Goal: Use online tool/utility: Utilize a website feature to perform a specific function

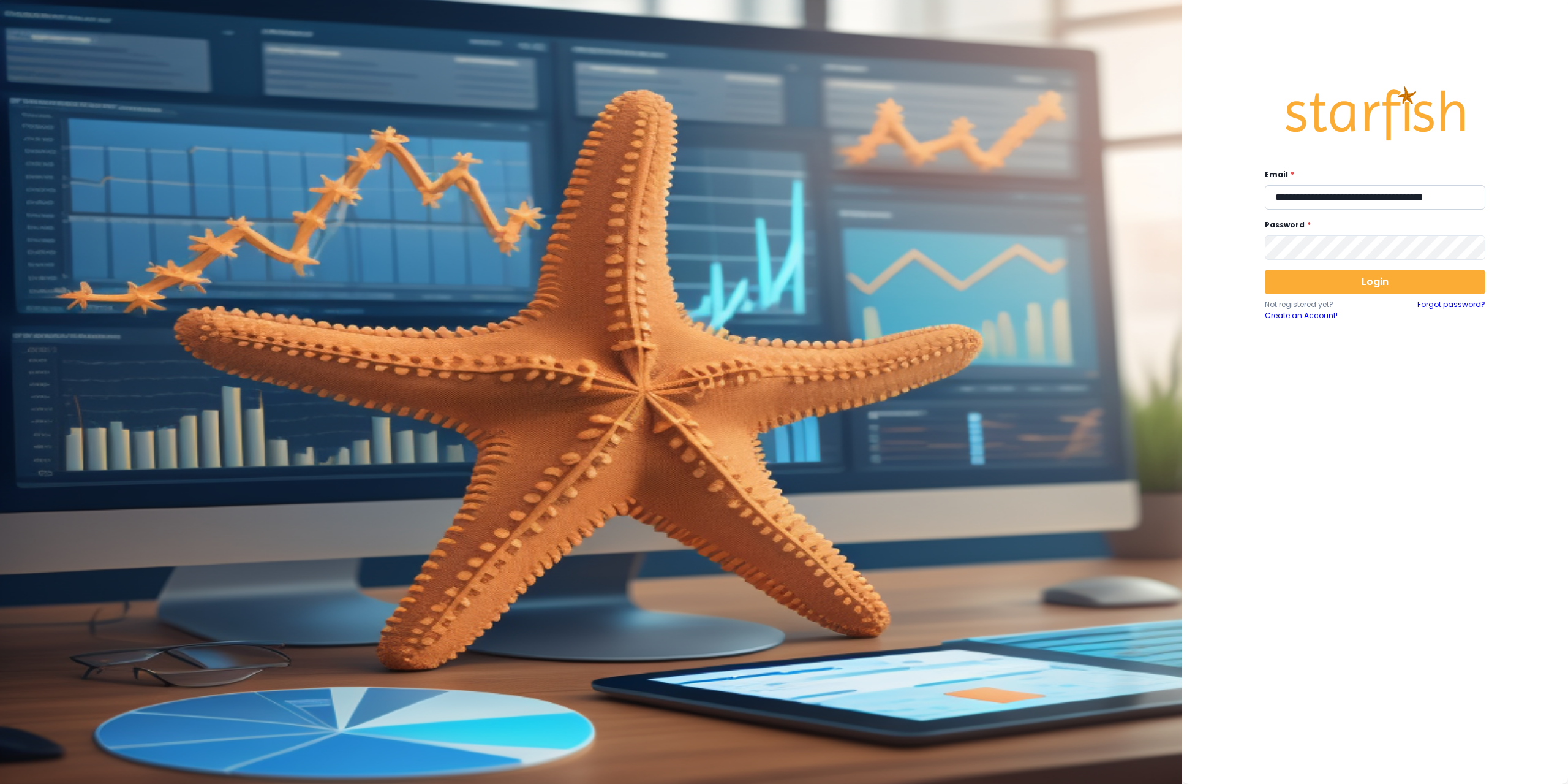
click at [1342, 198] on input "**********" at bounding box center [1374, 197] width 220 height 25
type input "**********"
click at [1336, 280] on button "Login" at bounding box center [1374, 282] width 220 height 25
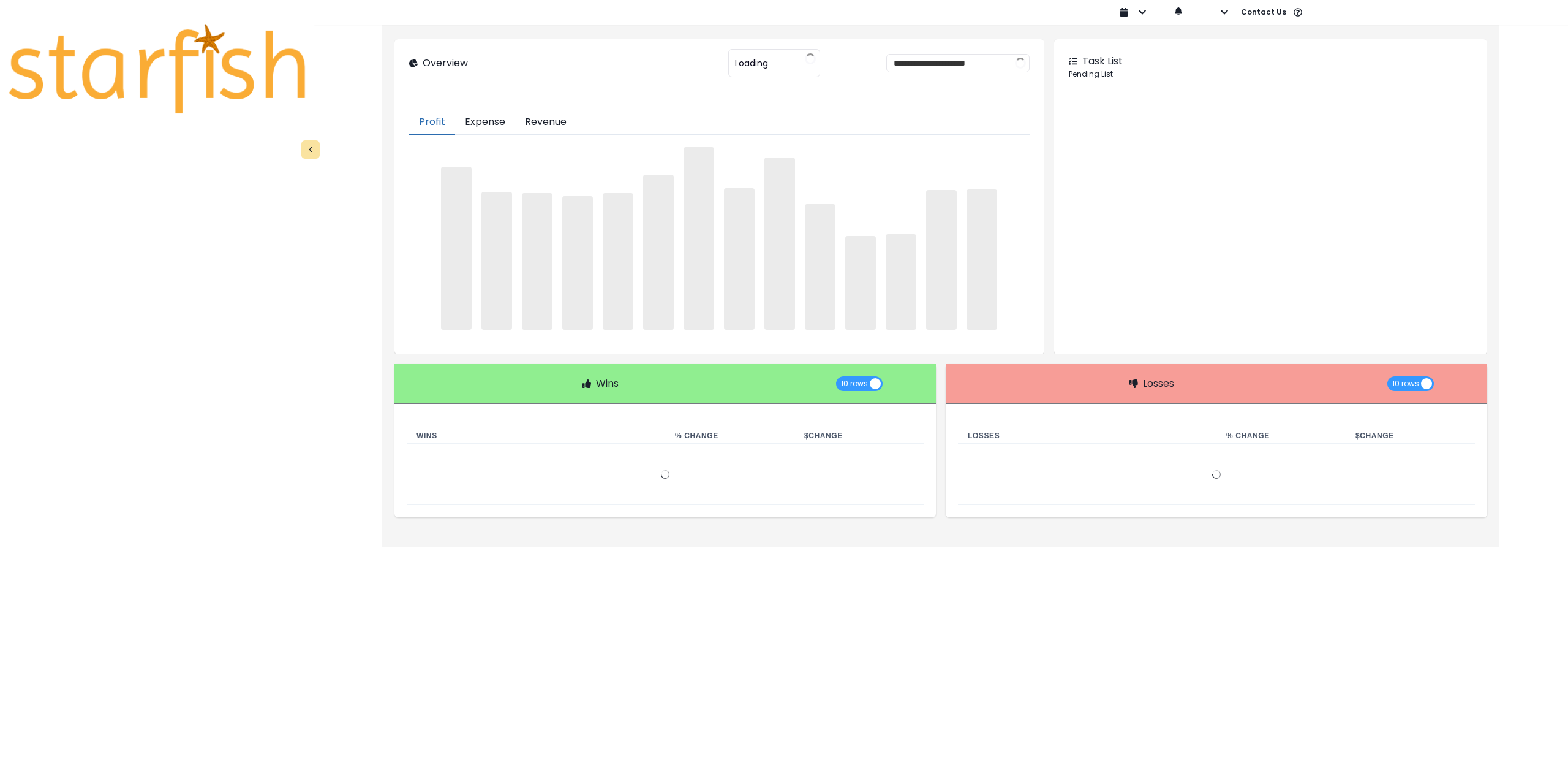
type input "********"
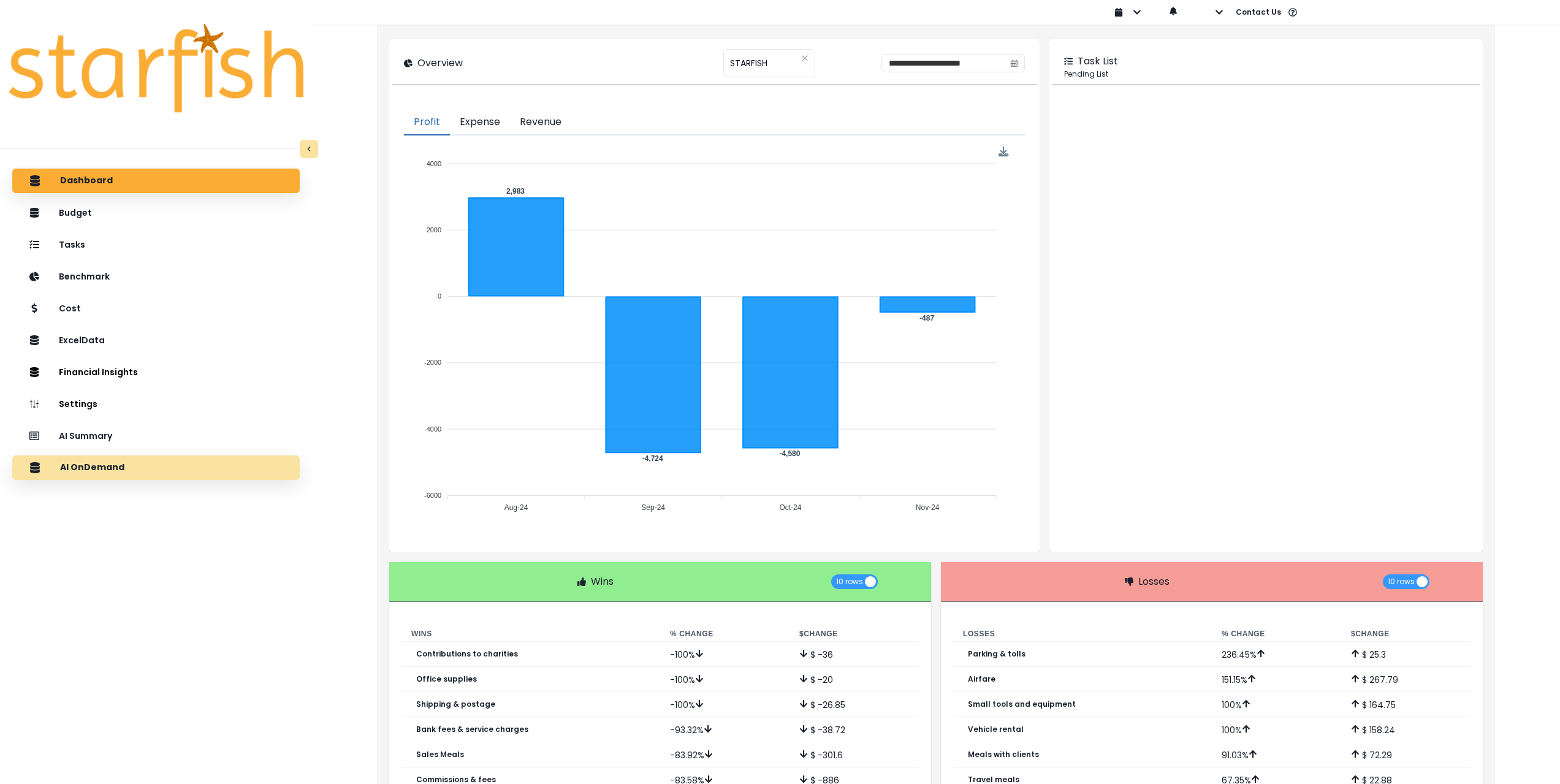
click at [113, 469] on p "AI OnDemand" at bounding box center [93, 467] width 65 height 11
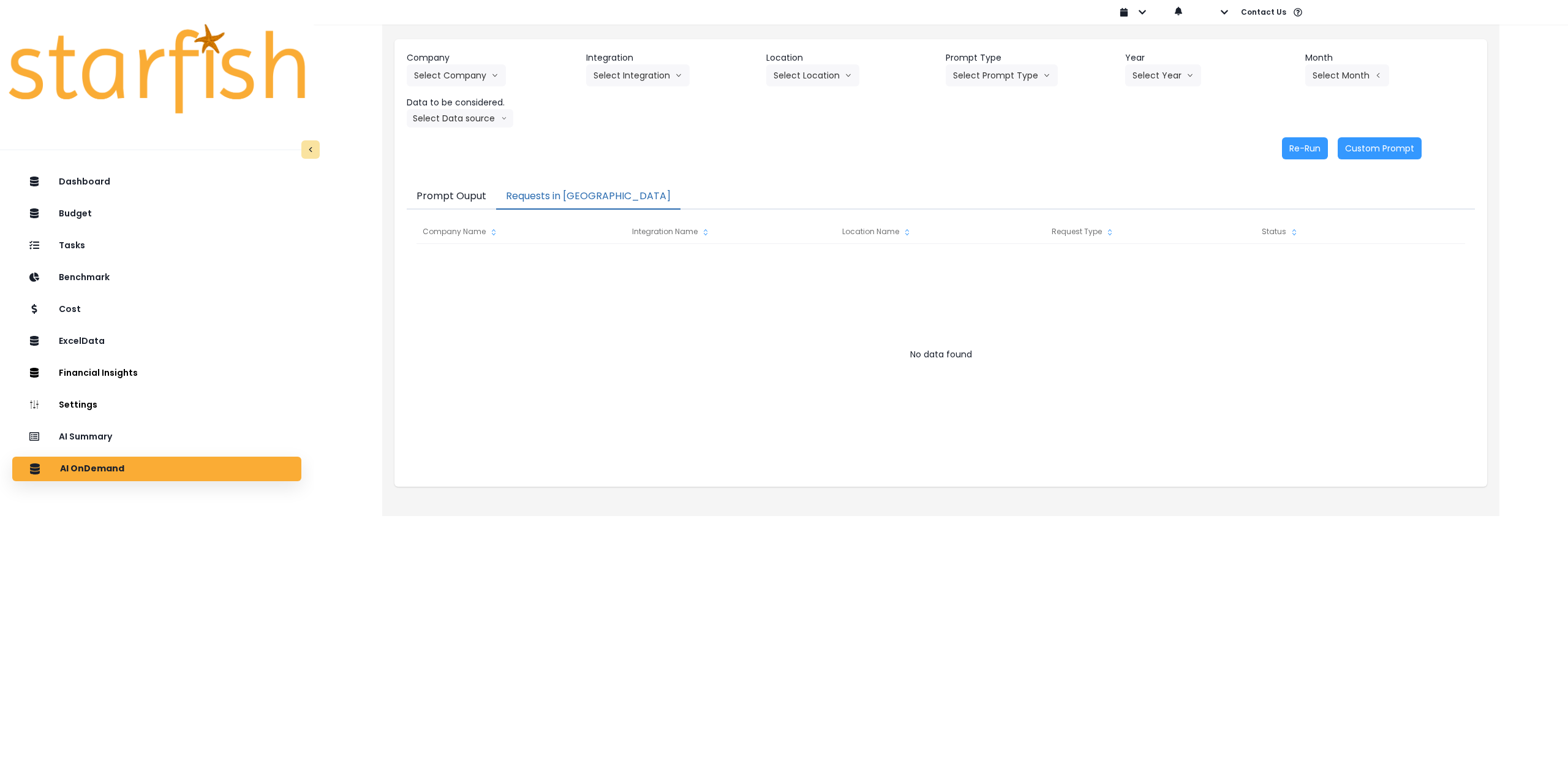
click at [555, 192] on button "Requests in [GEOGRAPHIC_DATA]" at bounding box center [588, 197] width 185 height 26
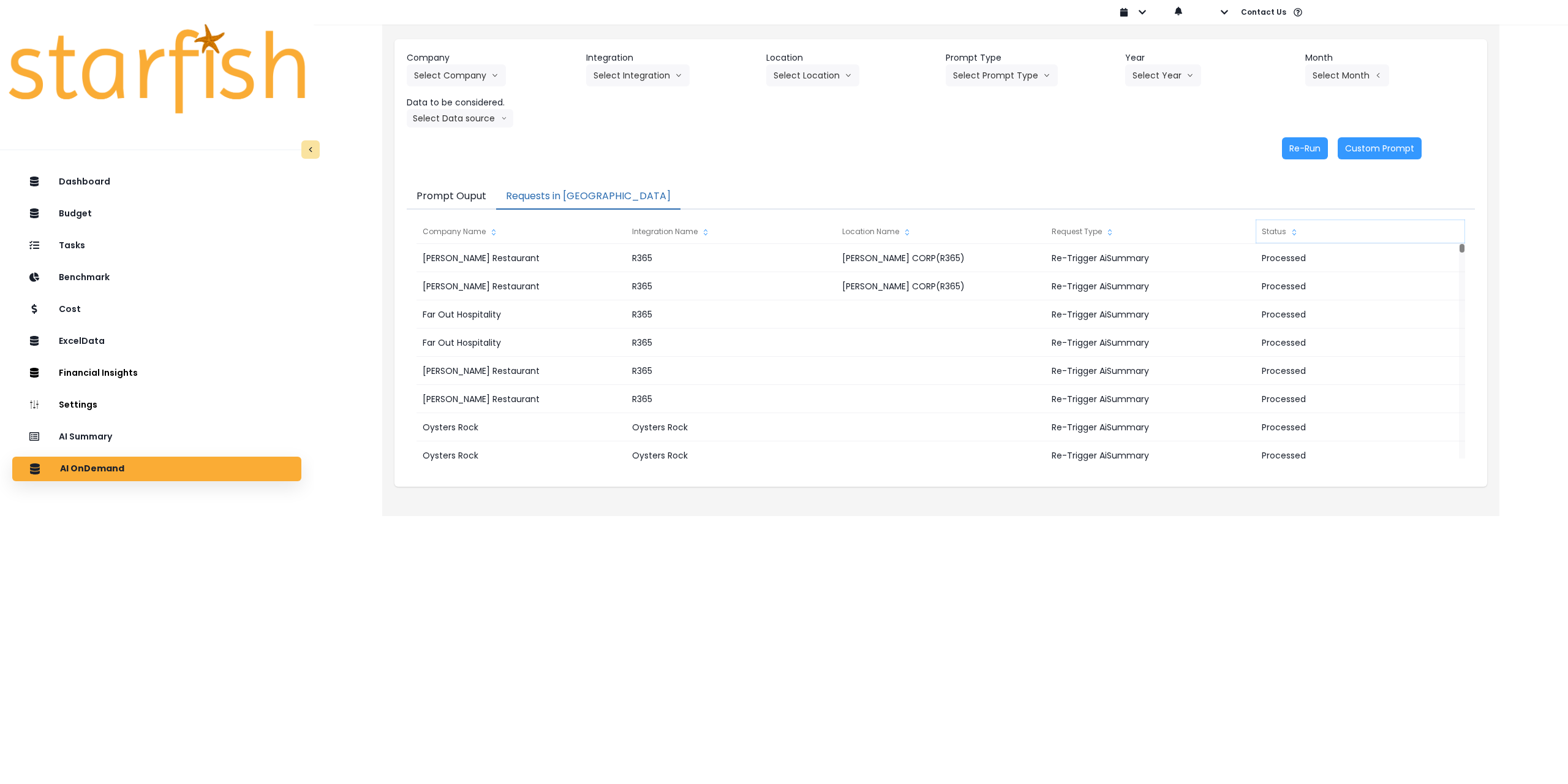
click at [1281, 230] on div "Status" at bounding box center [1360, 232] width 209 height 25
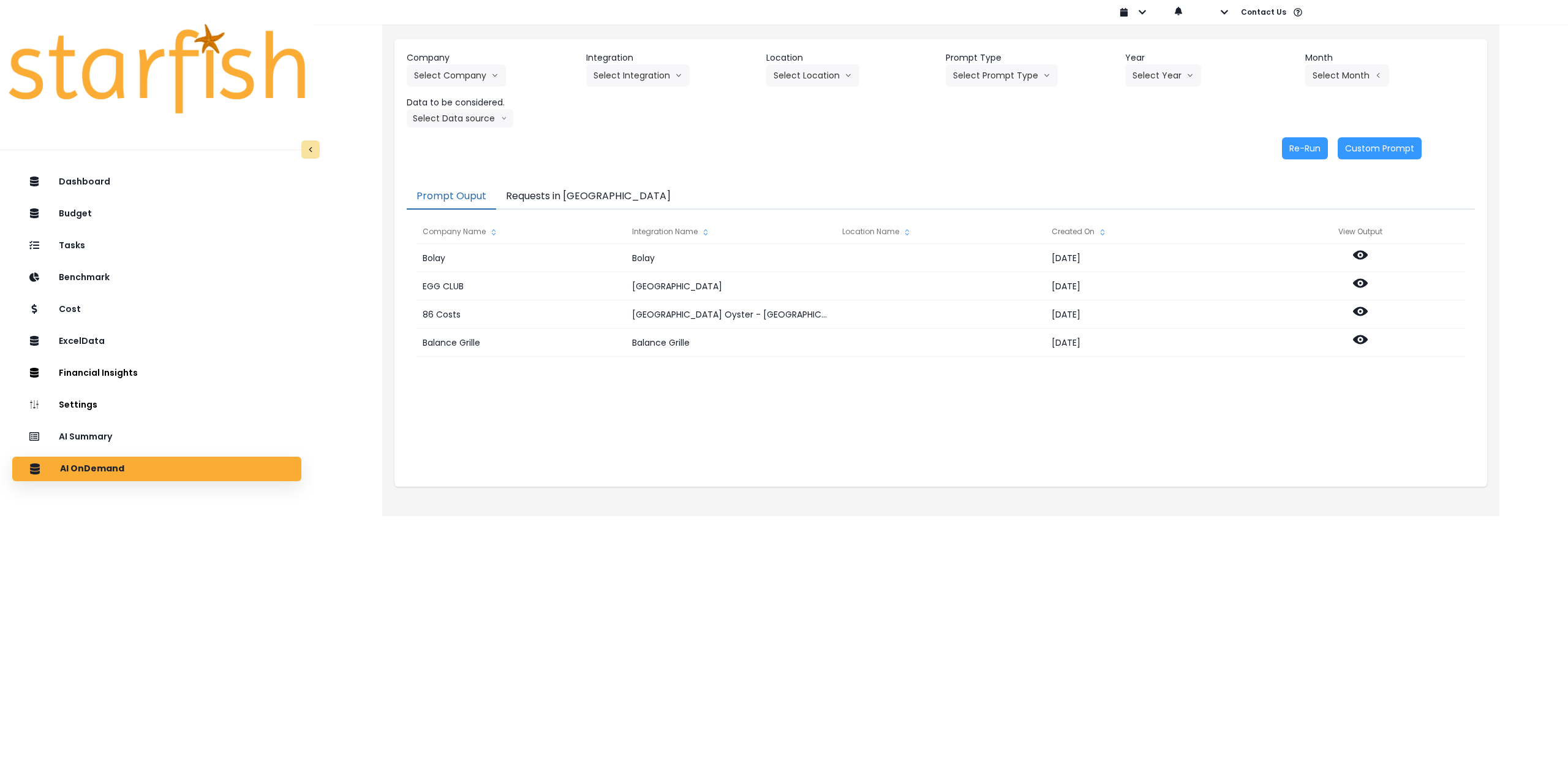
click at [455, 195] on button "Prompt Ouput" at bounding box center [451, 197] width 89 height 26
click at [465, 78] on button "Select Company" at bounding box center [456, 76] width 100 height 22
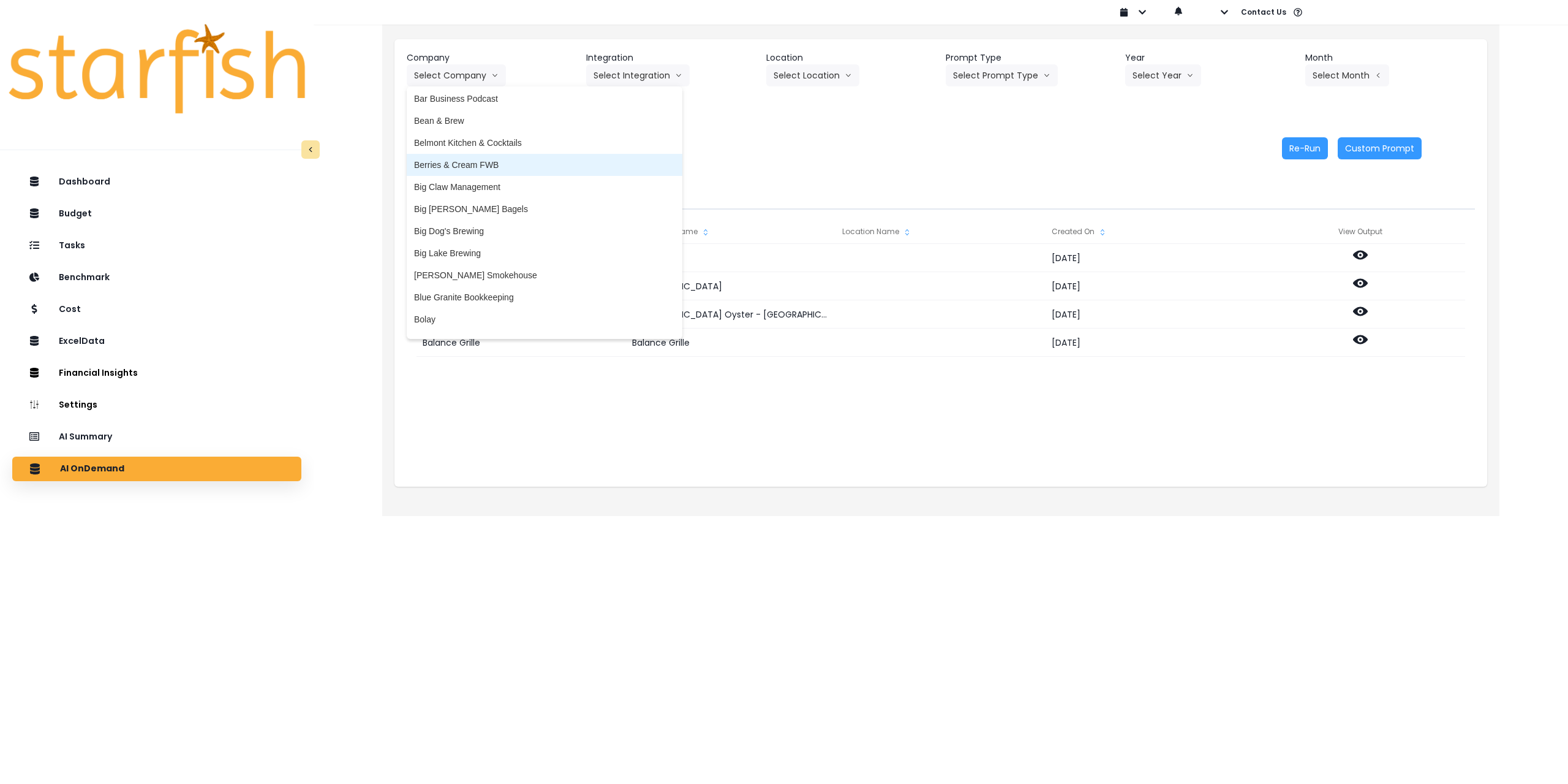
scroll to position [123, 0]
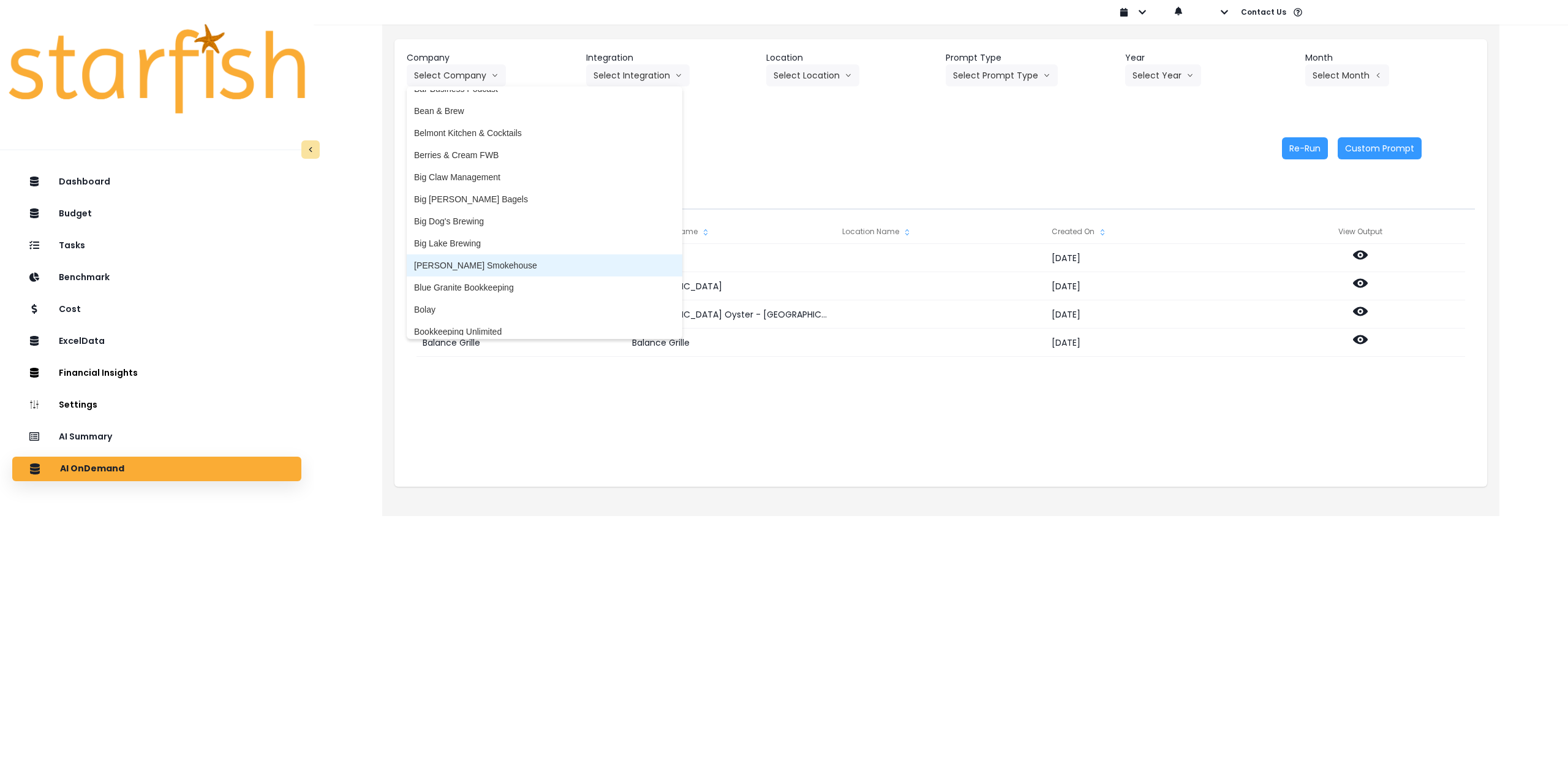
click at [477, 265] on span "[PERSON_NAME] Smokehouse" at bounding box center [545, 265] width 261 height 12
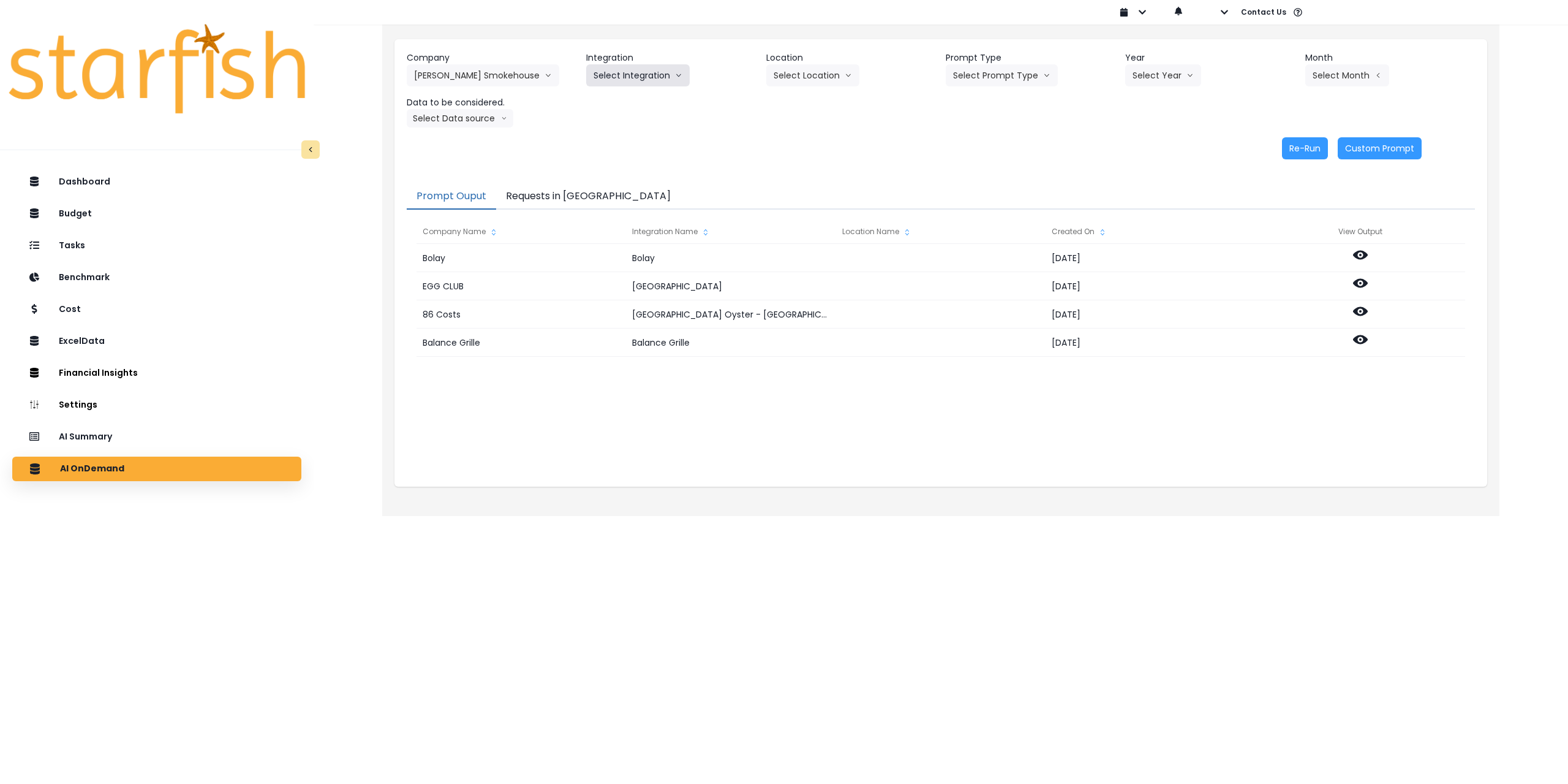
click at [634, 76] on button "Select Integration" at bounding box center [638, 76] width 104 height 22
click at [619, 97] on span "Quickbooks Online" at bounding box center [629, 101] width 72 height 12
click at [798, 81] on button "Select Location" at bounding box center [812, 76] width 93 height 22
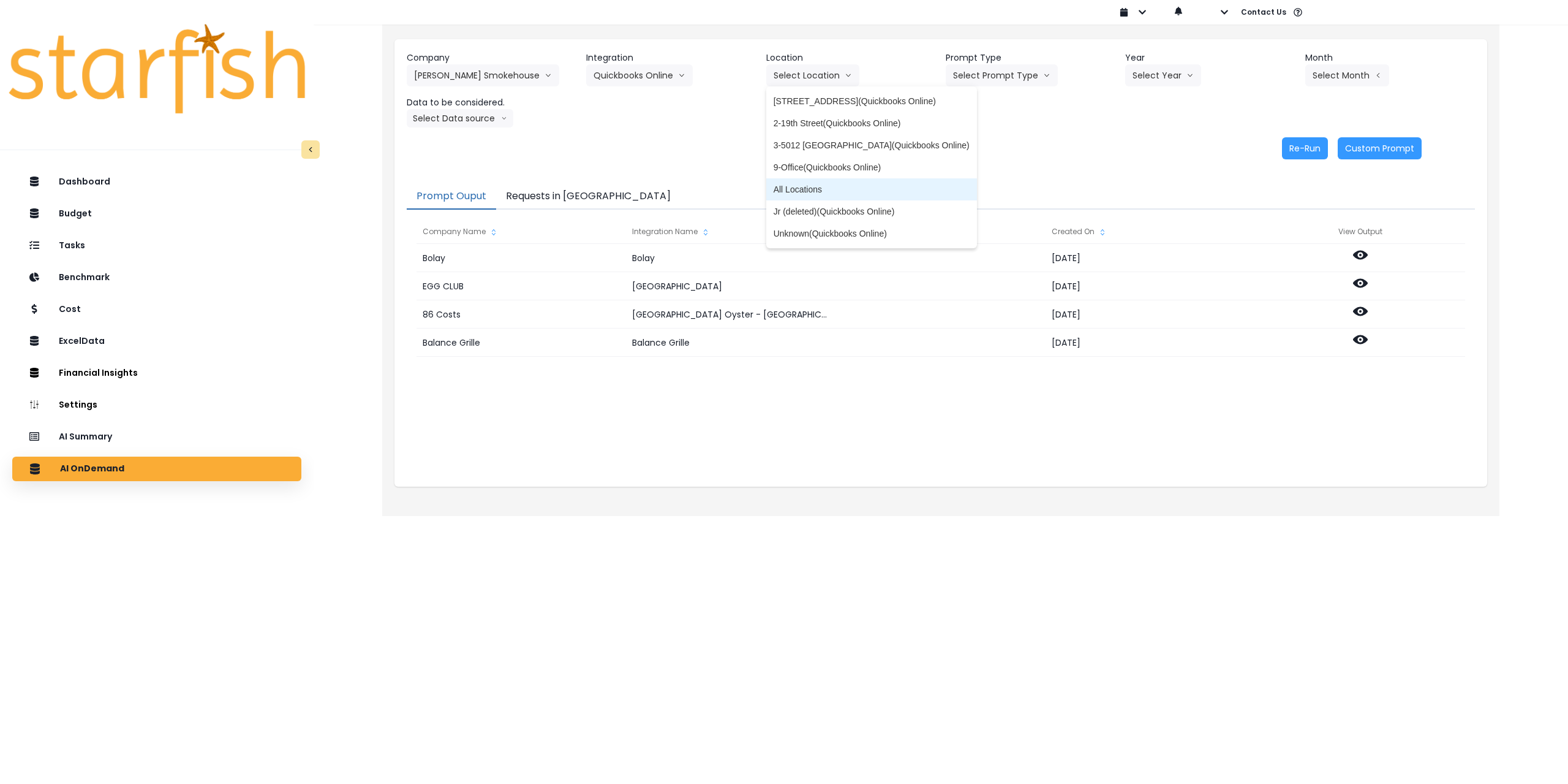
click at [812, 185] on span "All Locations" at bounding box center [871, 189] width 196 height 12
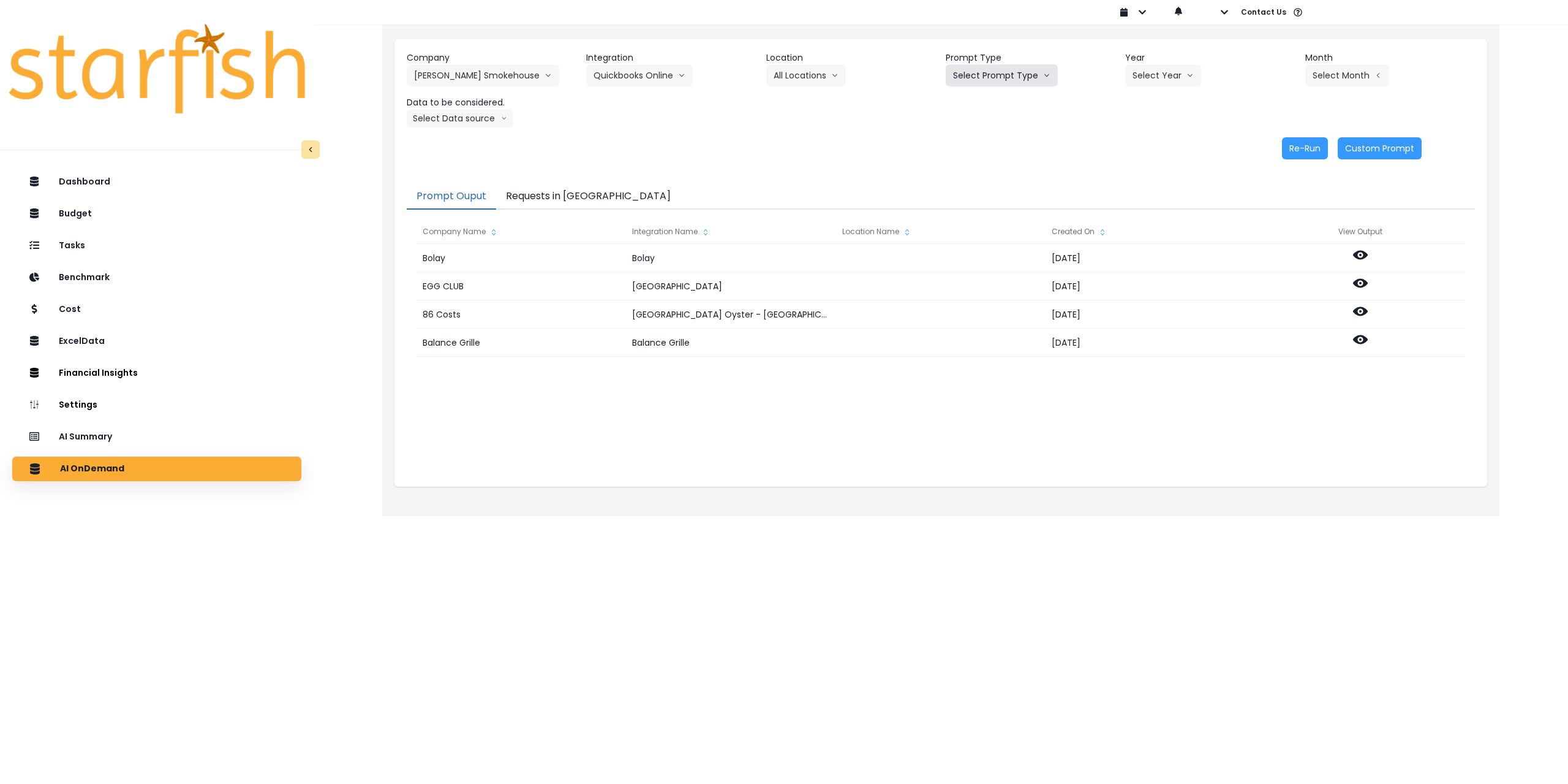
click at [978, 77] on button "Select Prompt Type" at bounding box center [1001, 76] width 112 height 22
click at [989, 163] on span "Monthly Summary" at bounding box center [987, 167] width 69 height 12
click at [1186, 77] on icon "arrow down line" at bounding box center [1189, 75] width 8 height 12
click at [1140, 146] on span "2025" at bounding box center [1142, 145] width 19 height 12
click at [1343, 77] on button "Select Month" at bounding box center [1347, 76] width 84 height 22
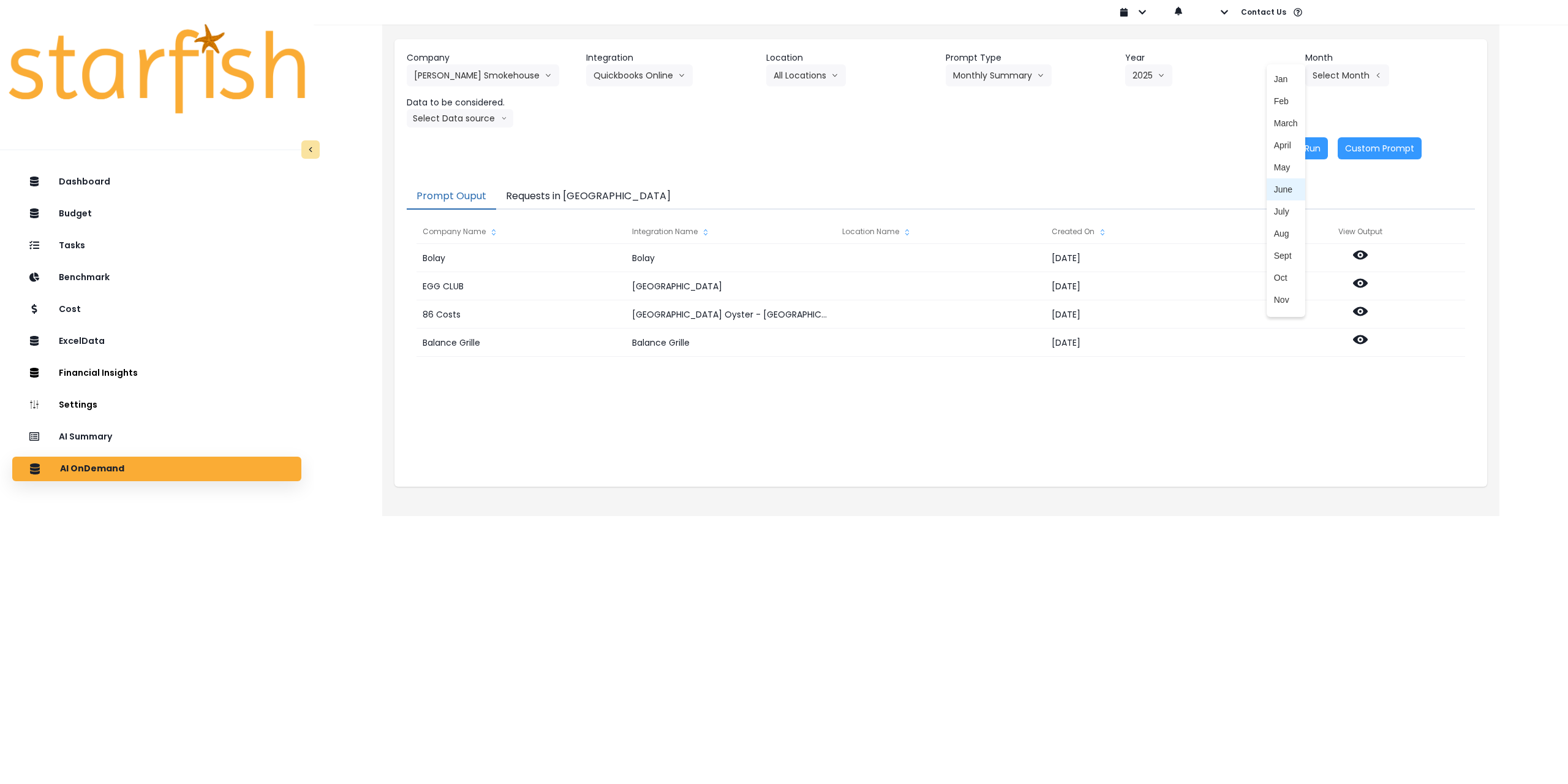
click at [1277, 212] on span "July" at bounding box center [1286, 211] width 24 height 12
click at [447, 121] on button "Select Data source" at bounding box center [459, 118] width 106 height 19
click at [453, 140] on span "Comparison overtime" at bounding box center [455, 142] width 82 height 12
click at [1306, 152] on button "Re-Run" at bounding box center [1304, 148] width 46 height 22
click at [467, 120] on button "Comparison overtime" at bounding box center [466, 118] width 119 height 19
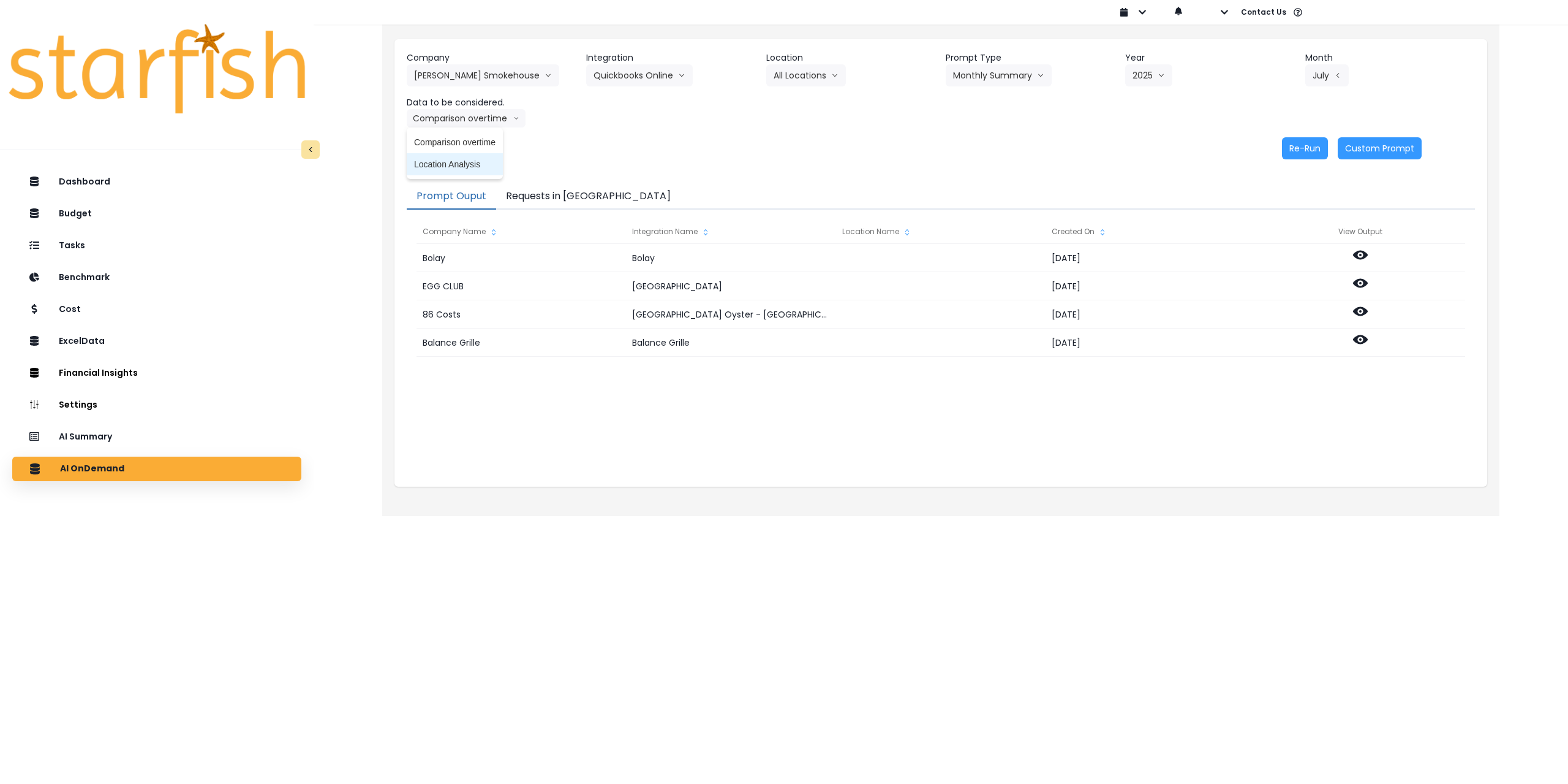
click at [453, 163] on span "Location Analysis" at bounding box center [455, 164] width 82 height 12
click at [1300, 152] on button "Re-Run" at bounding box center [1304, 148] width 46 height 22
click at [435, 70] on button "[PERSON_NAME] Smokehouse" at bounding box center [482, 76] width 152 height 22
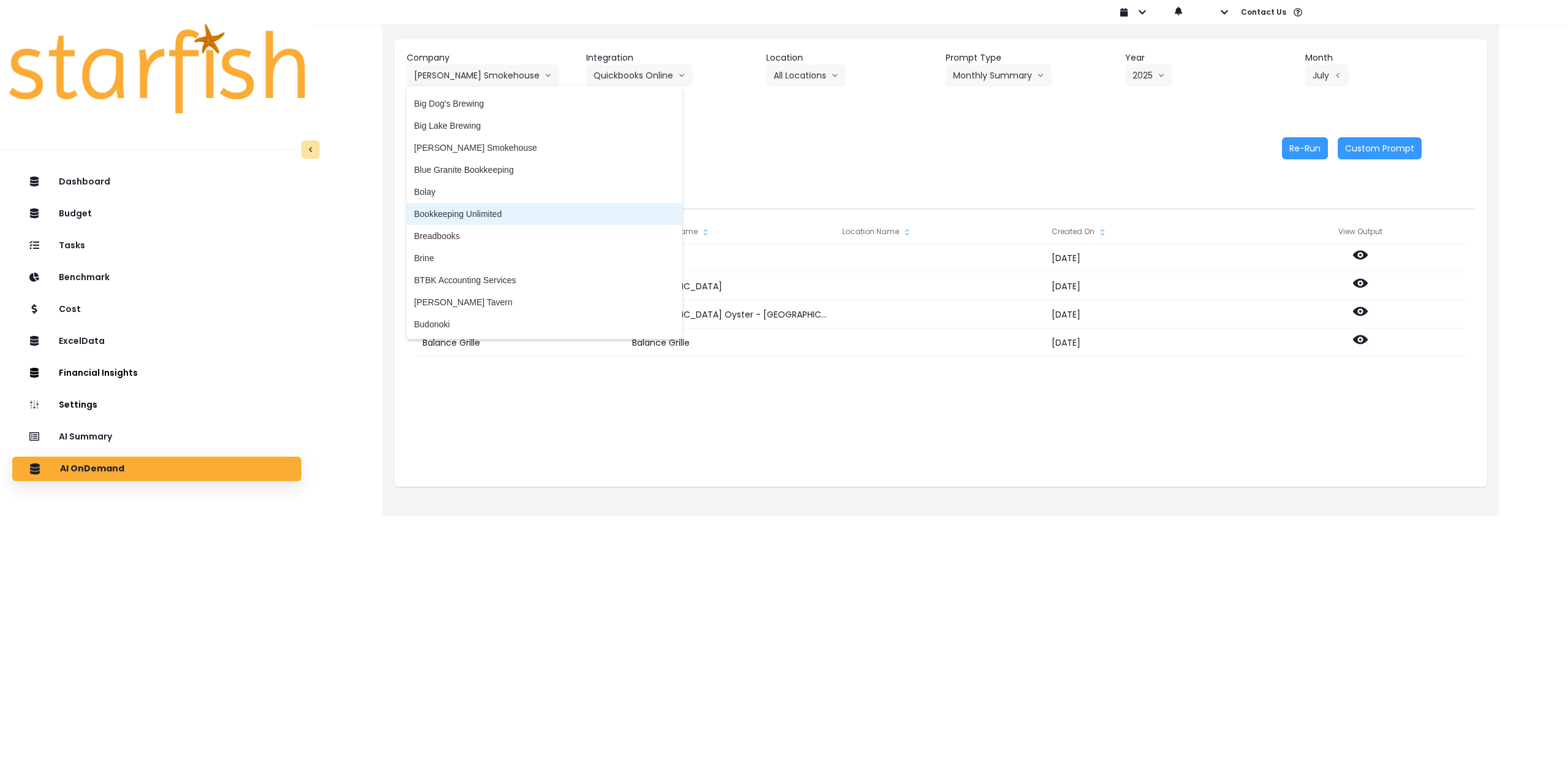
scroll to position [245, 0]
click at [447, 253] on span "Brine" at bounding box center [545, 253] width 261 height 12
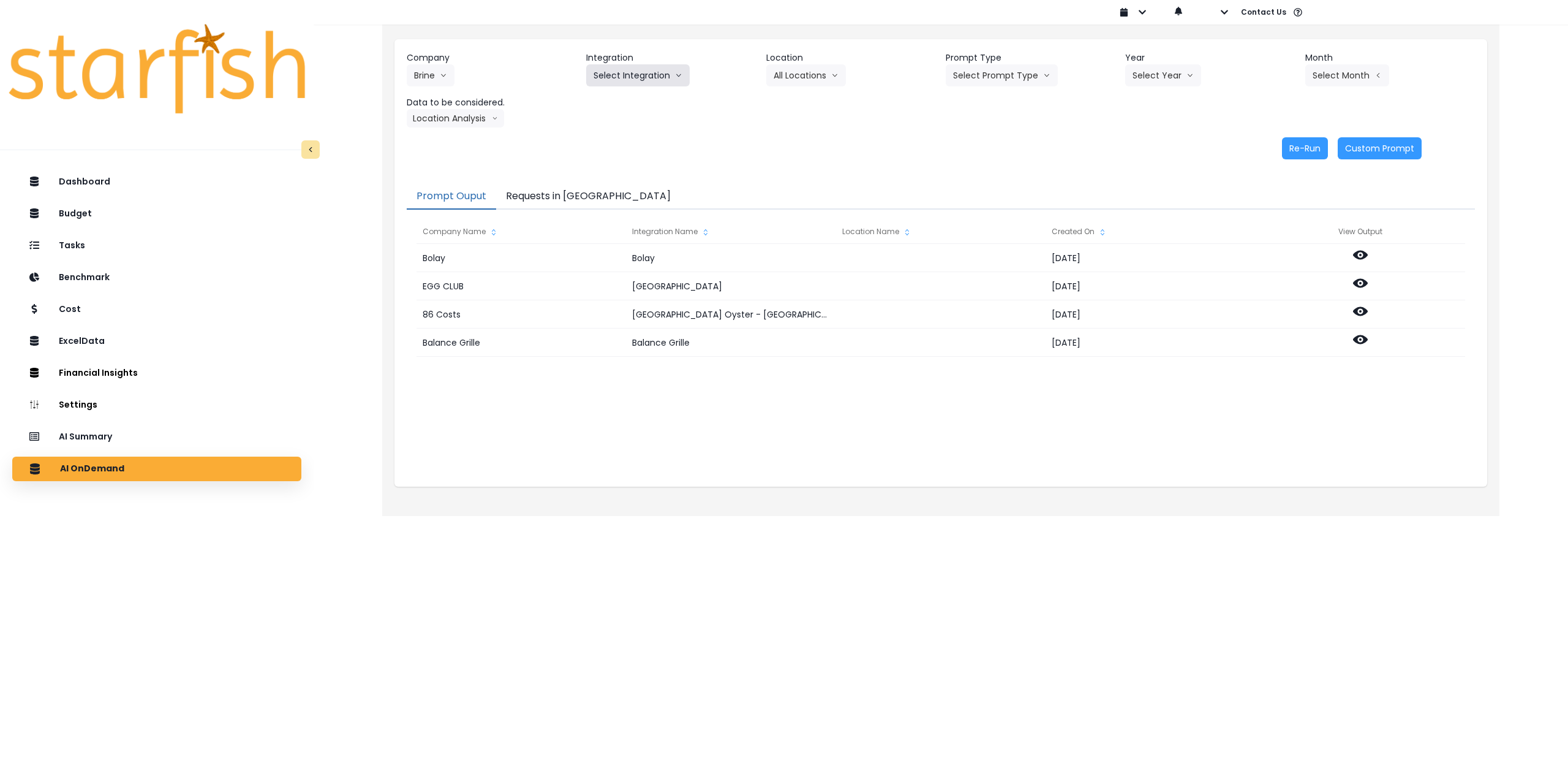
click at [643, 82] on button "Select Integration" at bounding box center [638, 76] width 104 height 22
click at [624, 122] on span "Rubys" at bounding box center [640, 123] width 94 height 12
click at [801, 71] on button "Select Location" at bounding box center [812, 76] width 93 height 22
drag, startPoint x: 796, startPoint y: 103, endPoint x: 951, endPoint y: 89, distance: 155.6
click at [798, 103] on span "All Locations" at bounding box center [797, 101] width 48 height 12
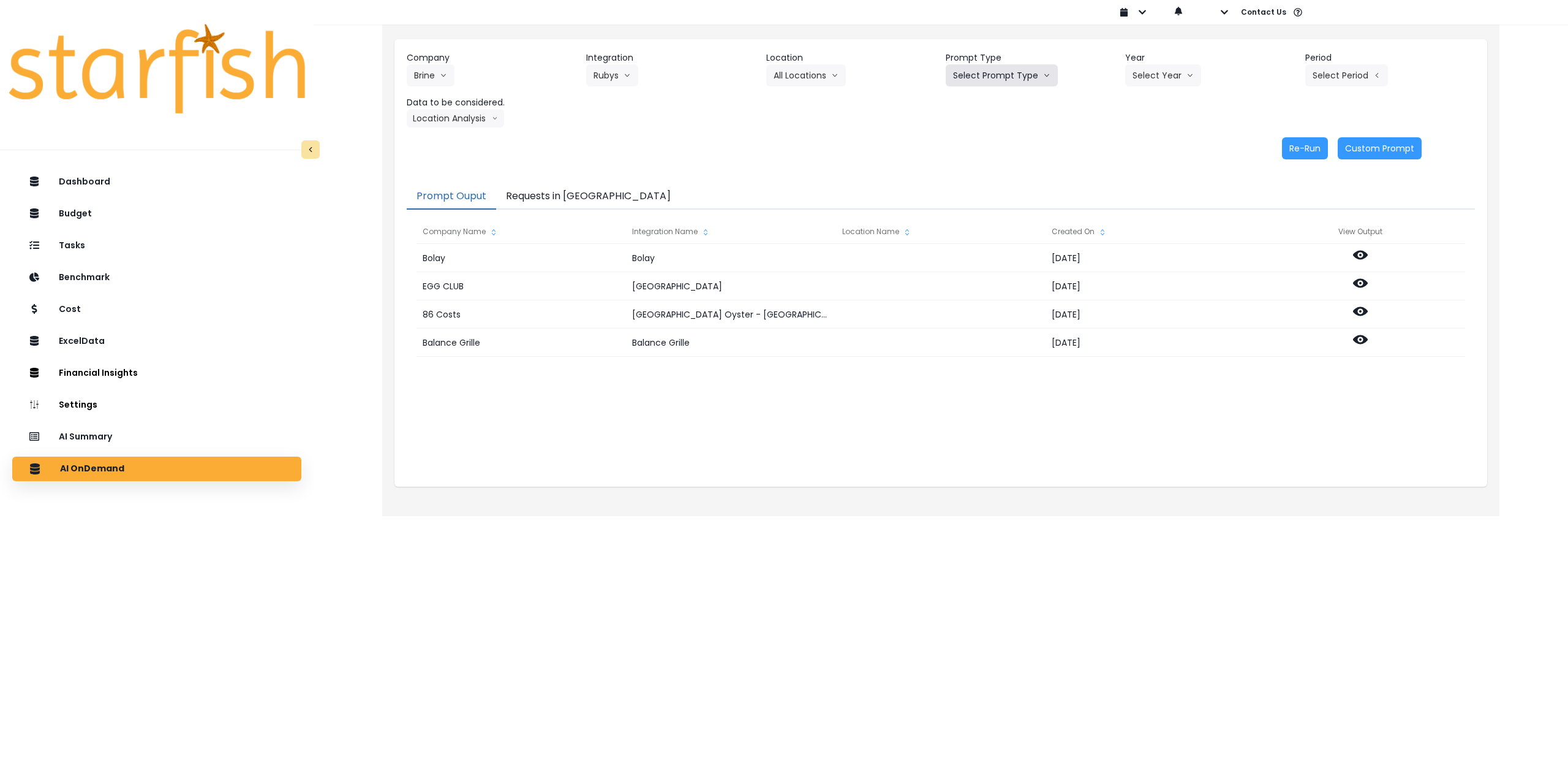
click at [1006, 71] on button "Select Prompt Type" at bounding box center [1001, 76] width 112 height 22
drag, startPoint x: 997, startPoint y: 165, endPoint x: 1004, endPoint y: 161, distance: 8.1
click at [997, 166] on span "Monthly Summary" at bounding box center [987, 167] width 69 height 12
click at [1157, 76] on button "Select Year" at bounding box center [1162, 76] width 76 height 22
click at [1147, 145] on span "2025" at bounding box center [1142, 145] width 19 height 12
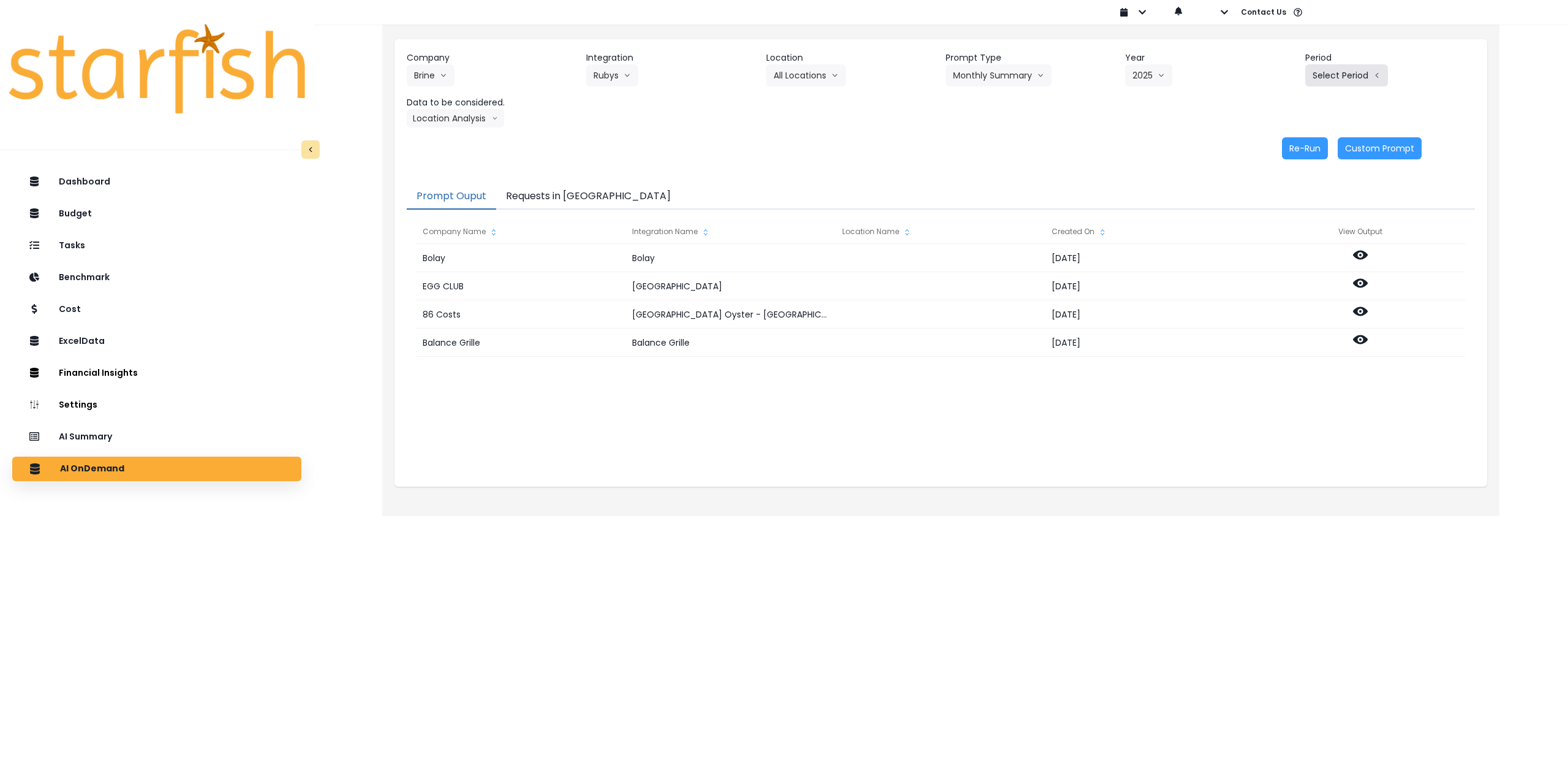
click at [1375, 80] on icon "arrow left line" at bounding box center [1377, 75] width 8 height 12
drag, startPoint x: 1277, startPoint y: 215, endPoint x: 1269, endPoint y: 215, distance: 8.0
click at [1282, 215] on span "P7" at bounding box center [1290, 211] width 15 height 12
click at [445, 119] on button "Location Analysis" at bounding box center [455, 118] width 97 height 19
click at [444, 141] on span "Comparison overtime" at bounding box center [455, 142] width 82 height 12
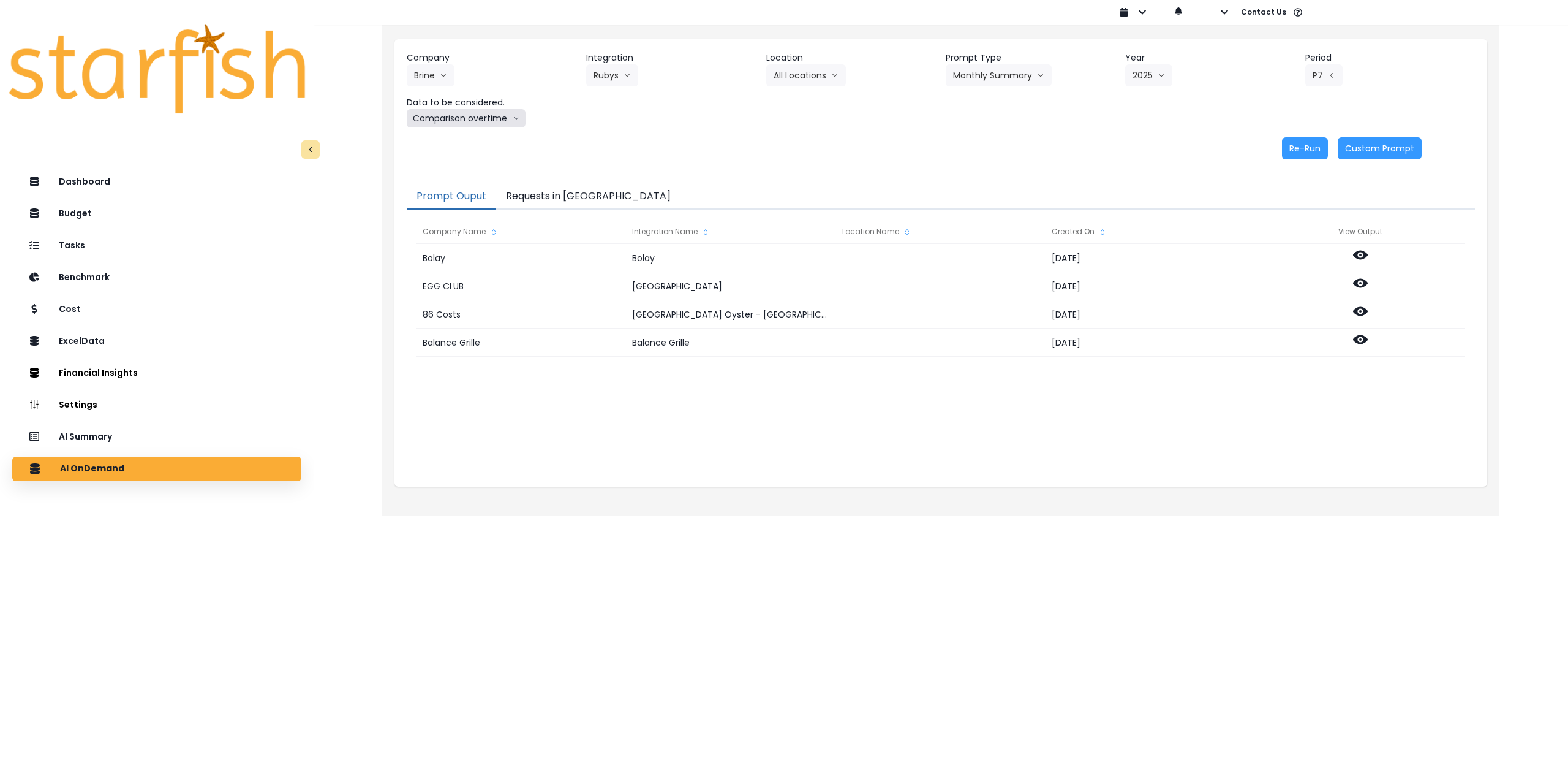
click at [456, 122] on button "Comparison overtime" at bounding box center [466, 118] width 119 height 19
click at [448, 145] on span "Comparison overtime" at bounding box center [455, 142] width 82 height 12
click at [1320, 149] on button "Re-Run" at bounding box center [1304, 148] width 46 height 22
click at [476, 122] on button "Comparison overtime" at bounding box center [466, 118] width 119 height 19
click at [461, 162] on span "Location Analysis" at bounding box center [455, 164] width 82 height 12
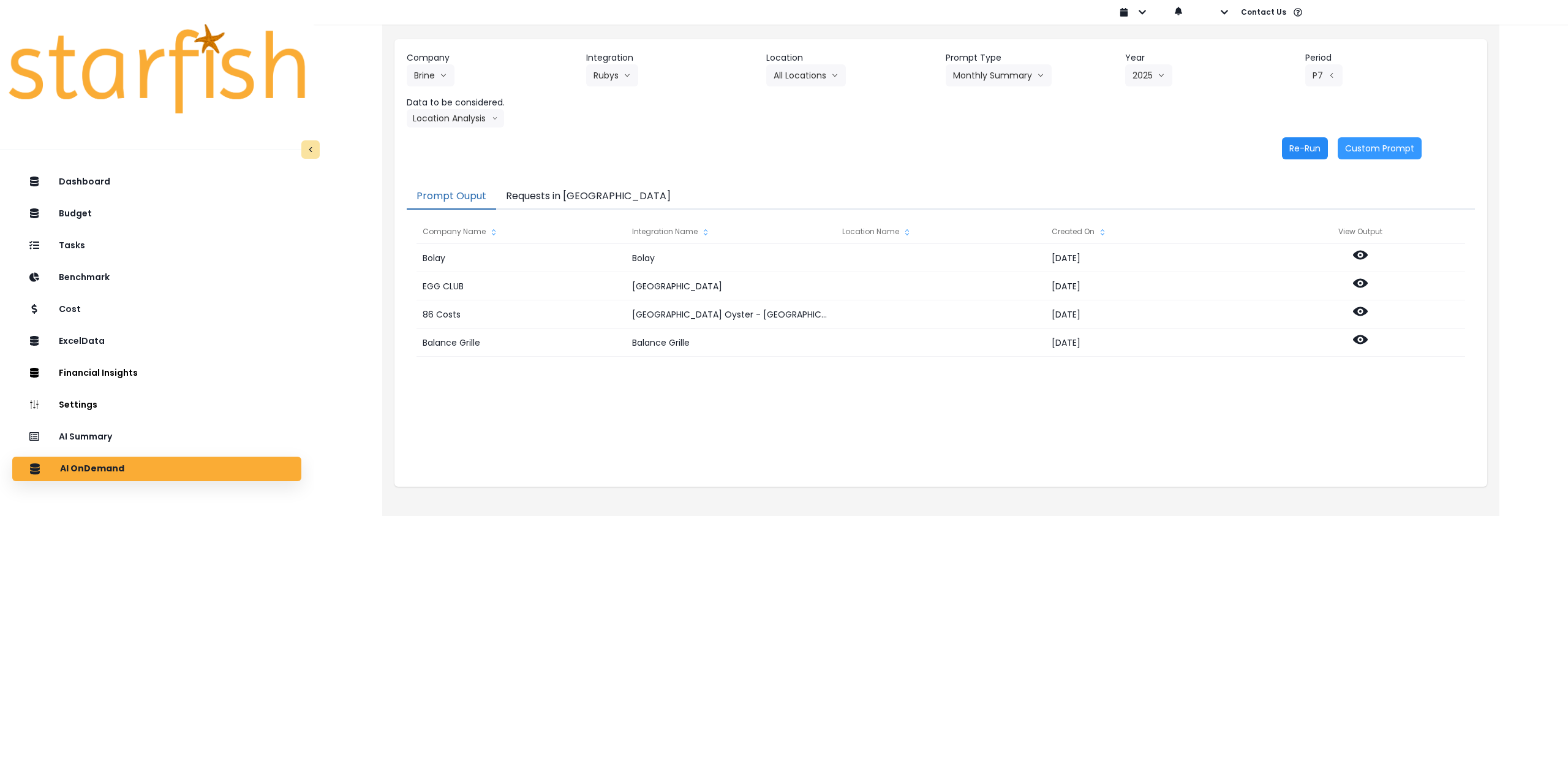
click at [1307, 151] on button "Re-Run" at bounding box center [1304, 148] width 46 height 22
click at [607, 71] on button "Rubys" at bounding box center [612, 76] width 52 height 22
drag, startPoint x: 604, startPoint y: 140, endPoint x: 709, endPoint y: 125, distance: 106.1
click at [607, 140] on span "Sunnys" at bounding box center [640, 145] width 94 height 12
click at [811, 83] on button "Select Location" at bounding box center [812, 76] width 93 height 22
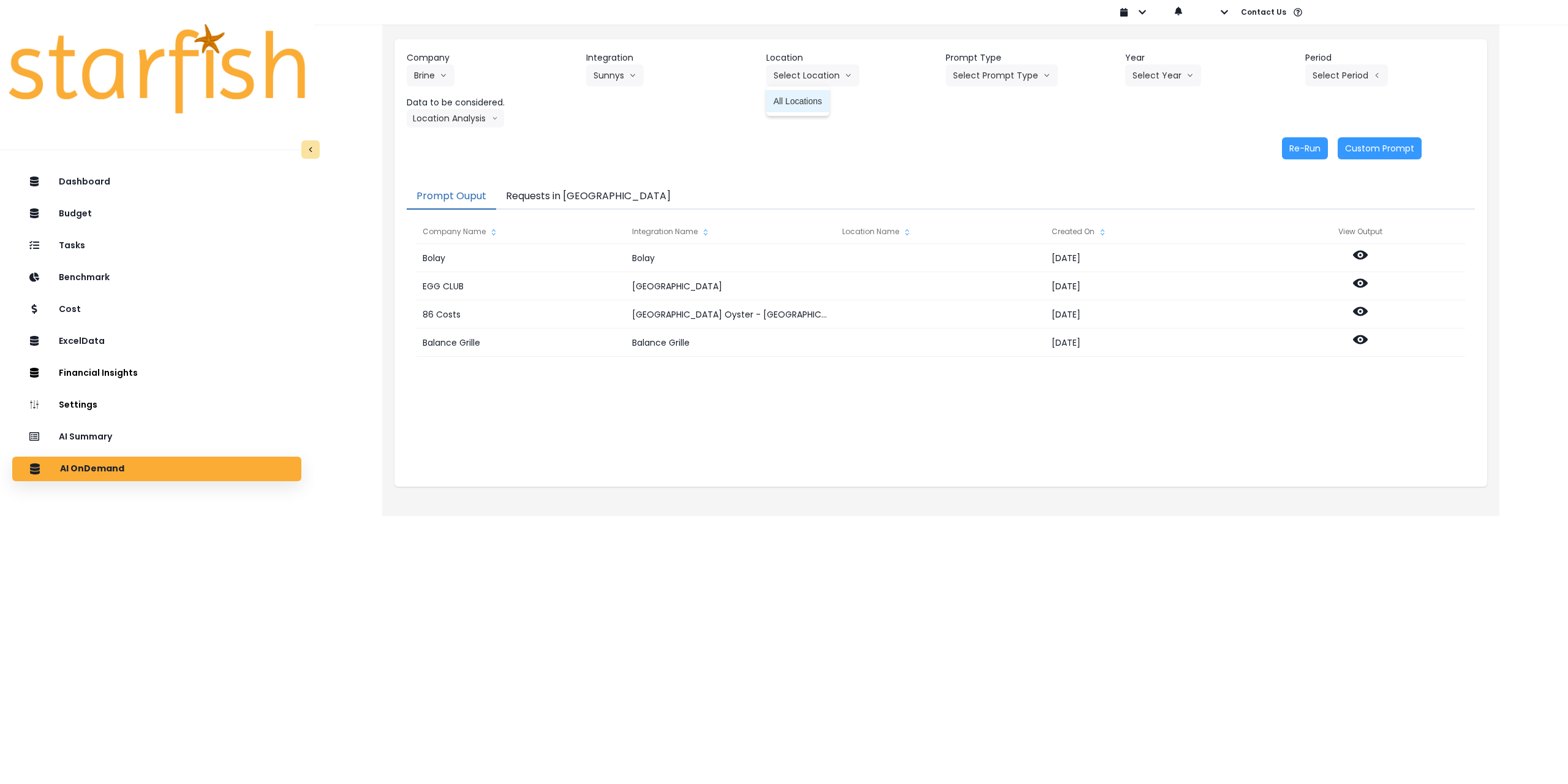
click at [805, 100] on span "All Locations" at bounding box center [797, 101] width 48 height 12
click at [995, 77] on button "Select Prompt Type" at bounding box center [1001, 76] width 112 height 22
drag, startPoint x: 991, startPoint y: 163, endPoint x: 1019, endPoint y: 153, distance: 29.7
click at [993, 163] on span "Monthly Summary" at bounding box center [987, 167] width 69 height 12
click at [1155, 80] on button "Select Year" at bounding box center [1162, 76] width 76 height 22
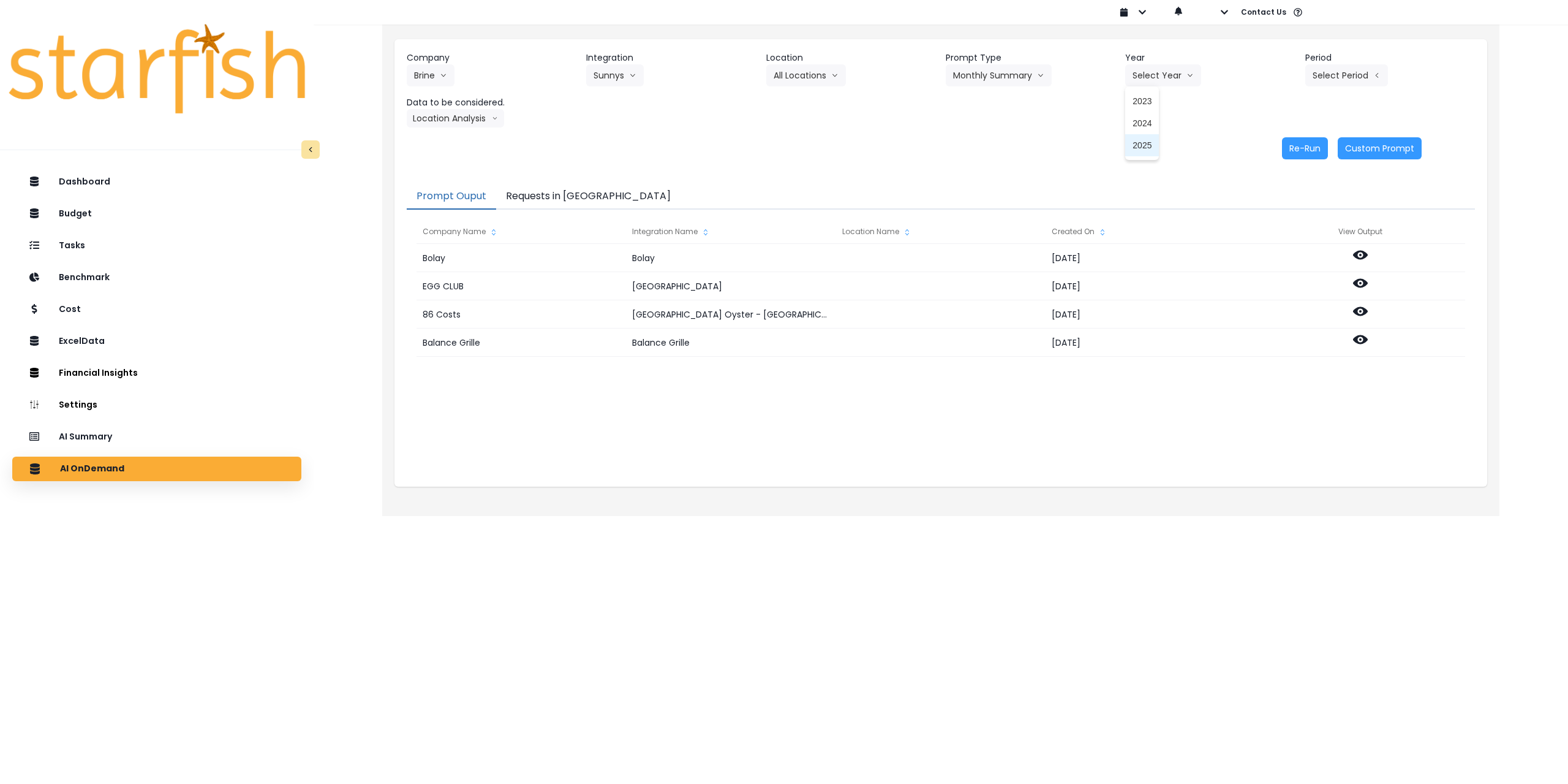
click at [1143, 148] on span "2025" at bounding box center [1142, 145] width 19 height 12
click at [1361, 77] on button "Select Period" at bounding box center [1346, 76] width 83 height 22
click at [1282, 205] on span "P7" at bounding box center [1290, 211] width 15 height 12
click at [457, 117] on button "Location Analysis" at bounding box center [455, 118] width 97 height 19
click at [458, 140] on span "Comparison overtime" at bounding box center [455, 142] width 82 height 12
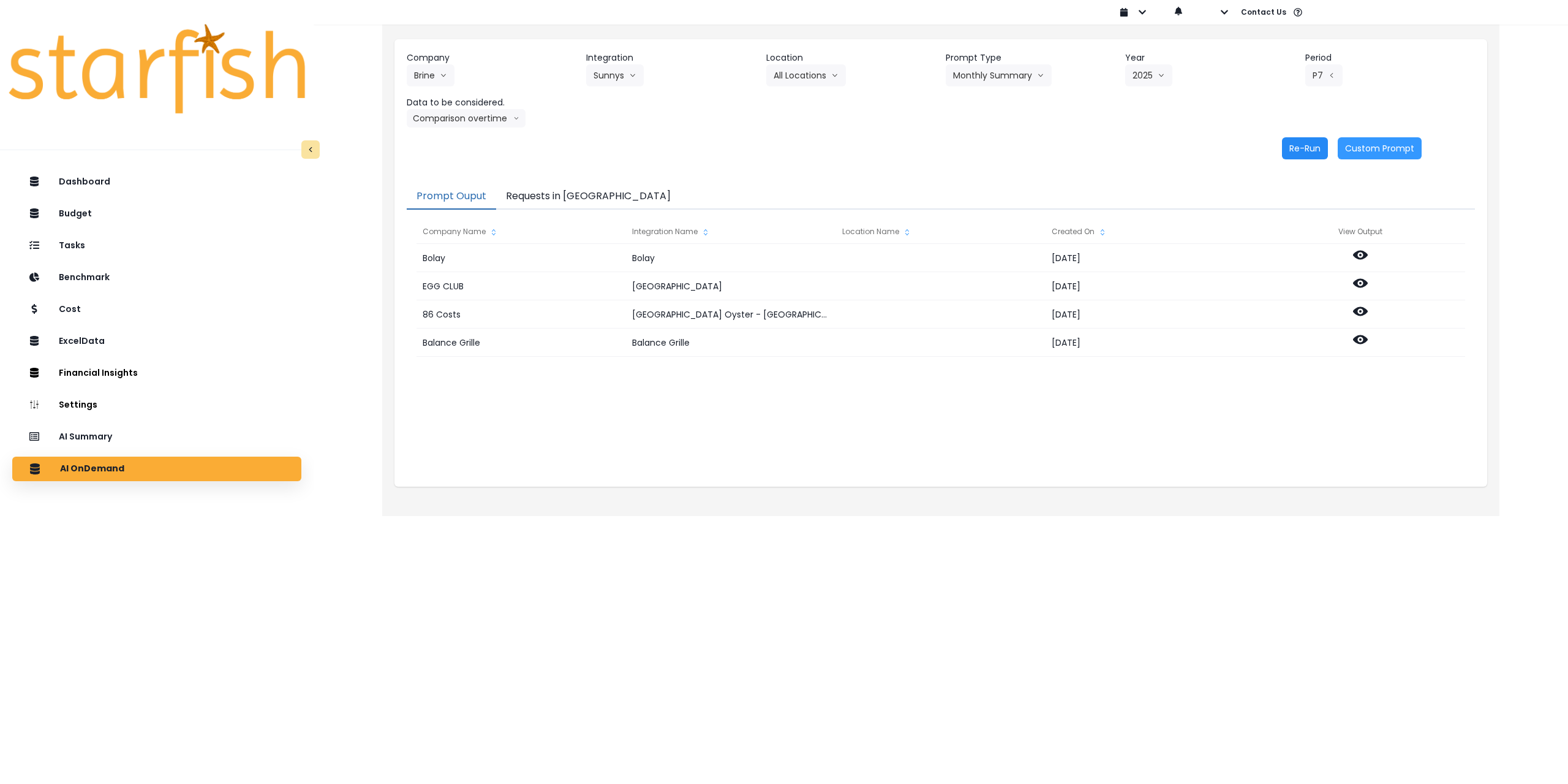
click at [1301, 149] on button "Re-Run" at bounding box center [1304, 148] width 46 height 22
click at [458, 119] on button "Comparison overtime" at bounding box center [466, 118] width 119 height 19
click at [442, 162] on span "Location Analysis" at bounding box center [455, 164] width 82 height 12
click at [1304, 147] on button "Re-Run" at bounding box center [1304, 148] width 46 height 22
click at [434, 77] on button "Brine" at bounding box center [430, 76] width 48 height 22
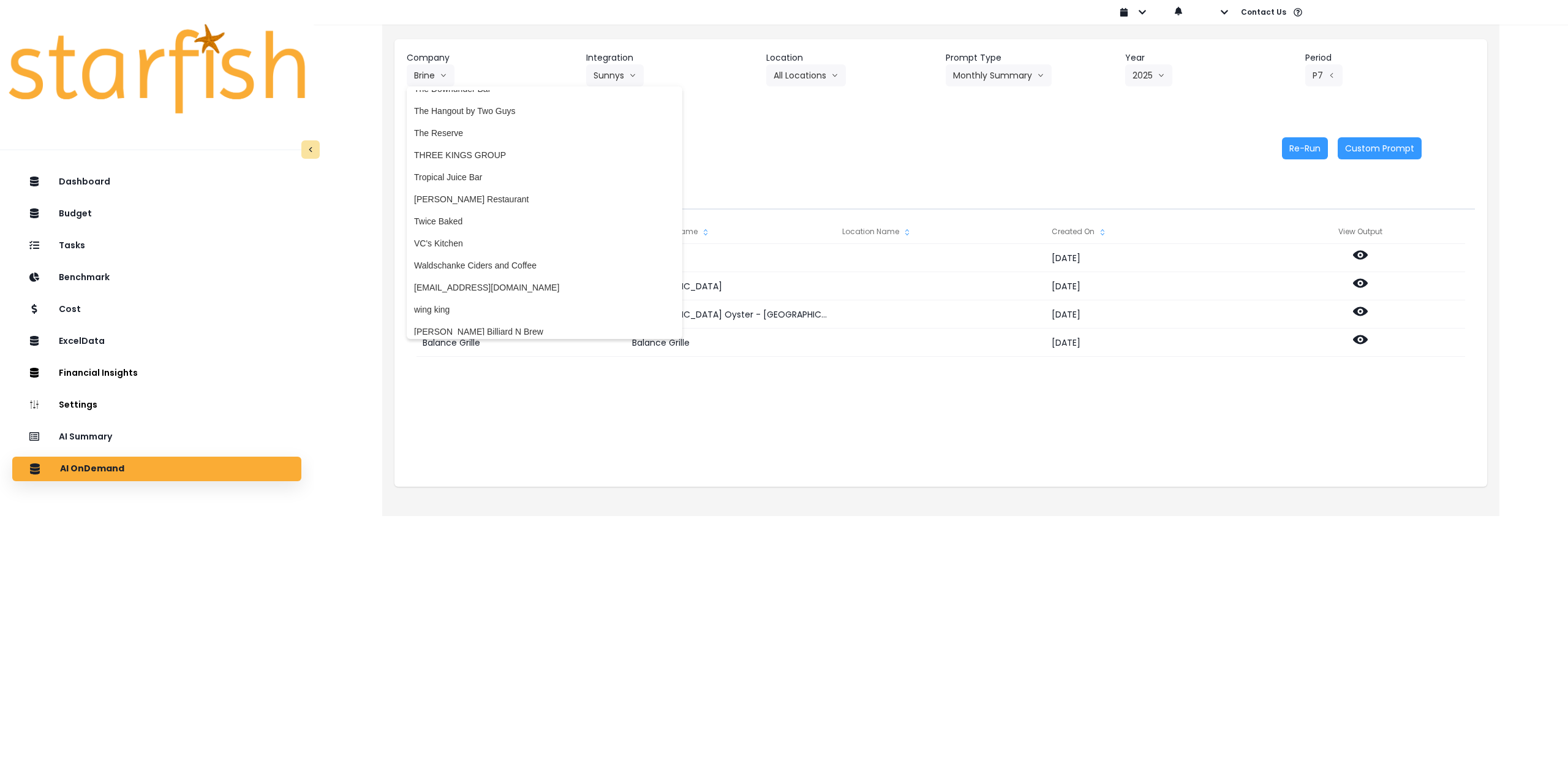
scroll to position [2534, 0]
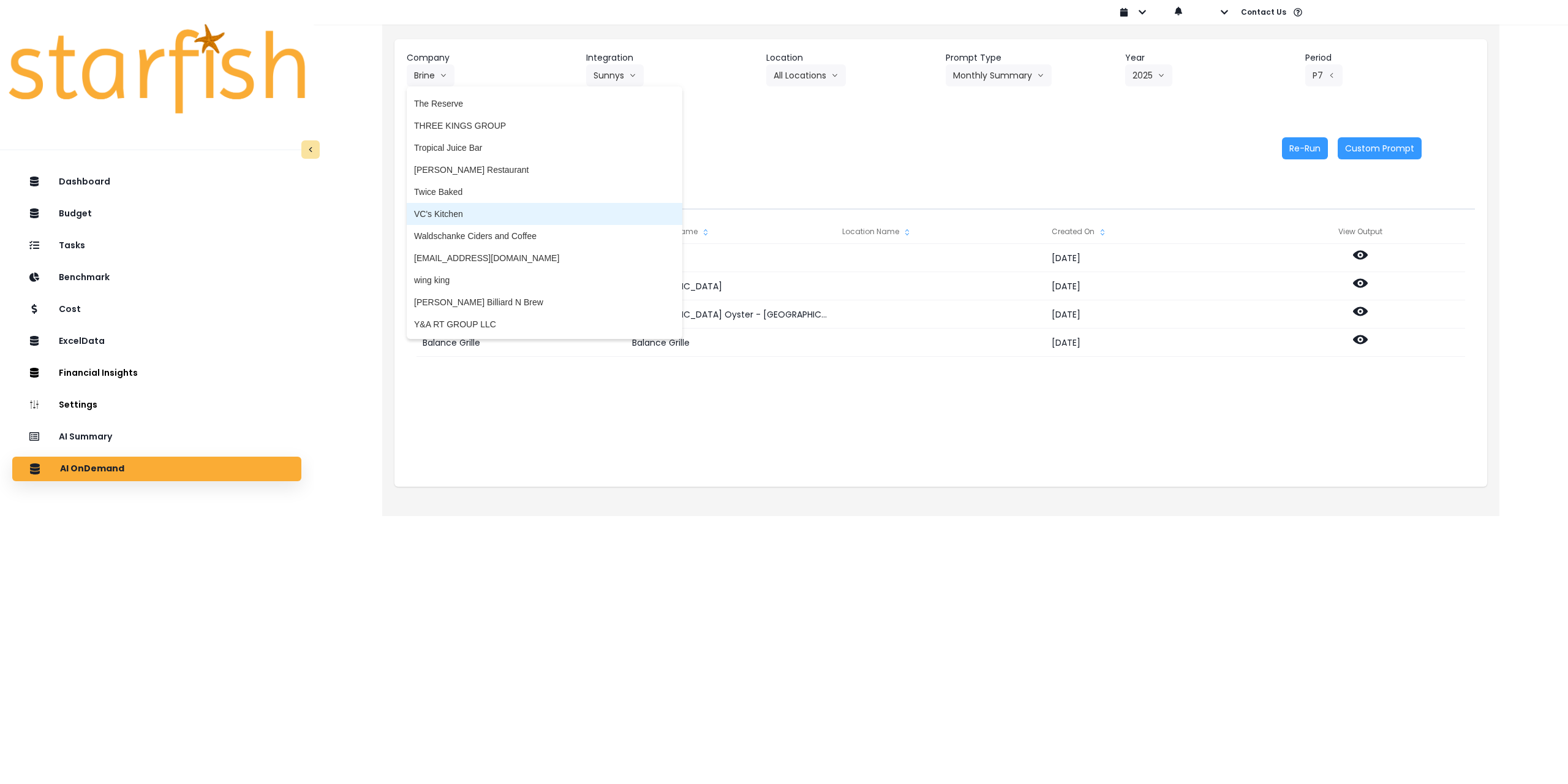
click at [462, 211] on span "VC's Kitchen" at bounding box center [545, 214] width 261 height 12
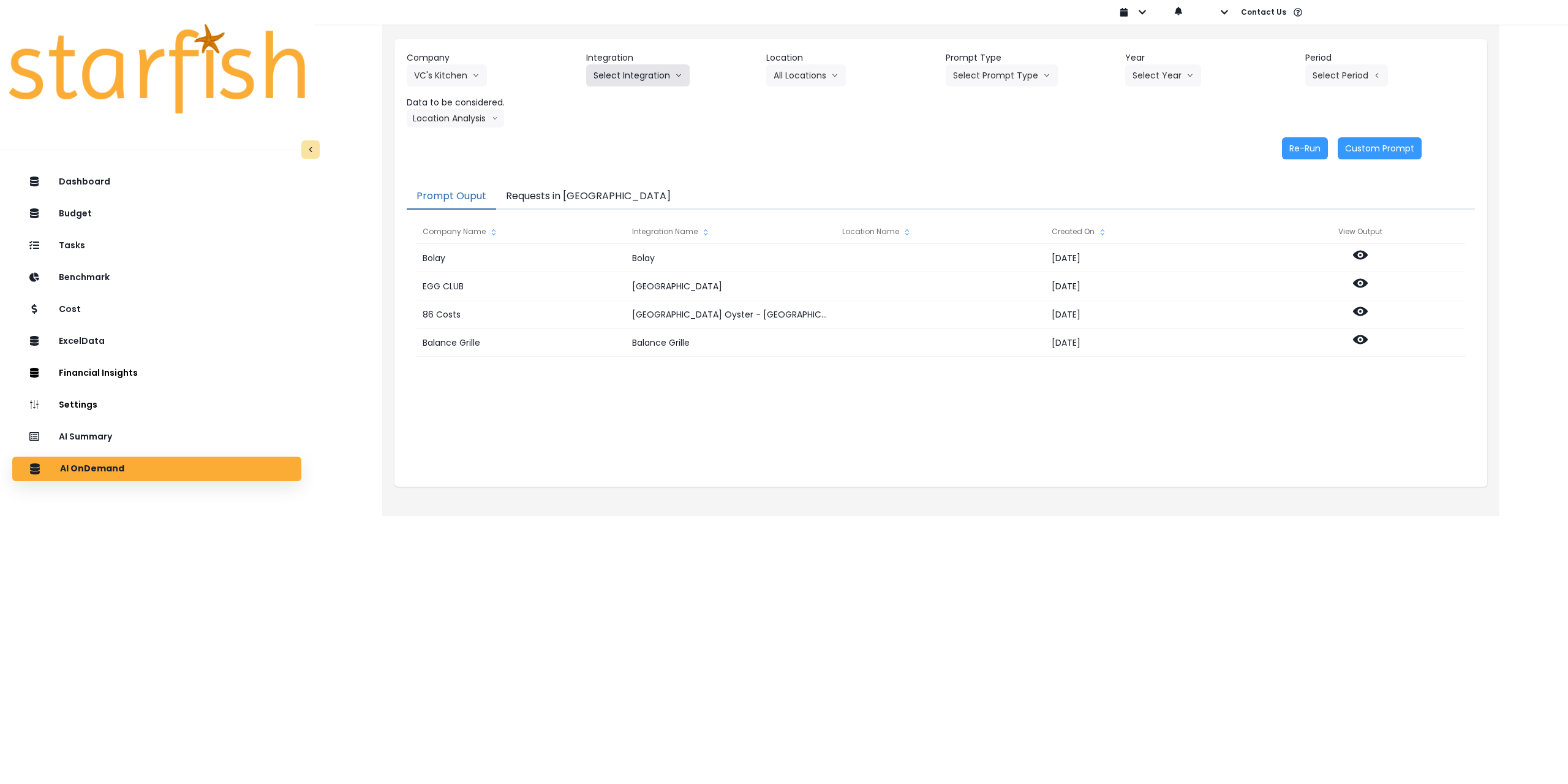
click at [614, 71] on button "Select Integration" at bounding box center [638, 76] width 104 height 22
click at [618, 103] on span "Quickbooks Online" at bounding box center [629, 101] width 72 height 12
click at [818, 77] on button "Select Location" at bounding box center [812, 76] width 93 height 22
click at [803, 100] on span "All Locations" at bounding box center [797, 101] width 48 height 12
click at [972, 79] on button "Select Prompt Type" at bounding box center [1001, 76] width 112 height 22
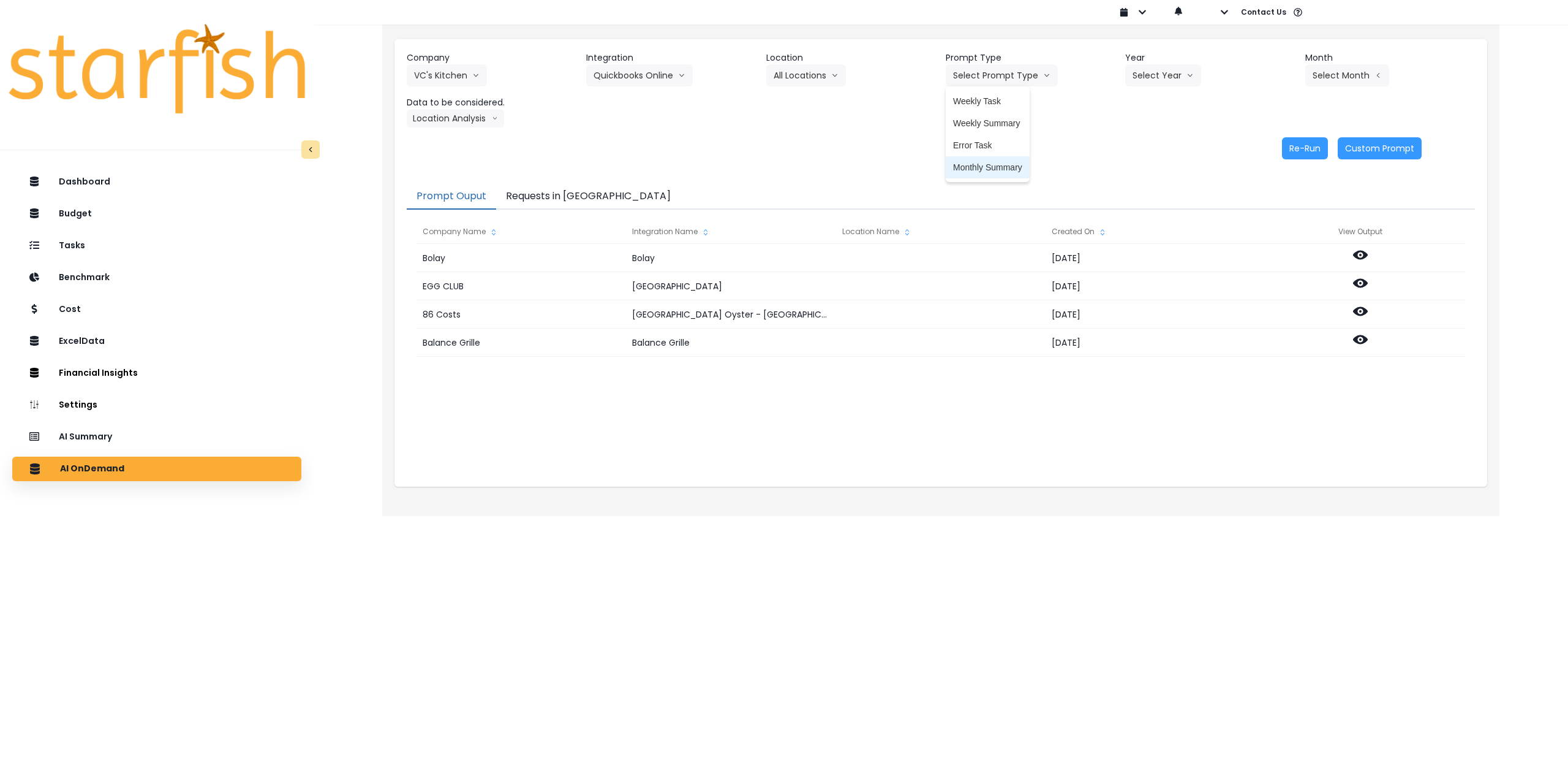
drag, startPoint x: 978, startPoint y: 169, endPoint x: 1126, endPoint y: 119, distance: 156.2
click at [979, 169] on span "Monthly Summary" at bounding box center [987, 167] width 69 height 12
click at [1174, 76] on button "Select Year" at bounding box center [1162, 76] width 76 height 22
click at [1144, 146] on span "2025" at bounding box center [1142, 145] width 19 height 12
click at [1338, 77] on button "Select Month" at bounding box center [1347, 76] width 84 height 22
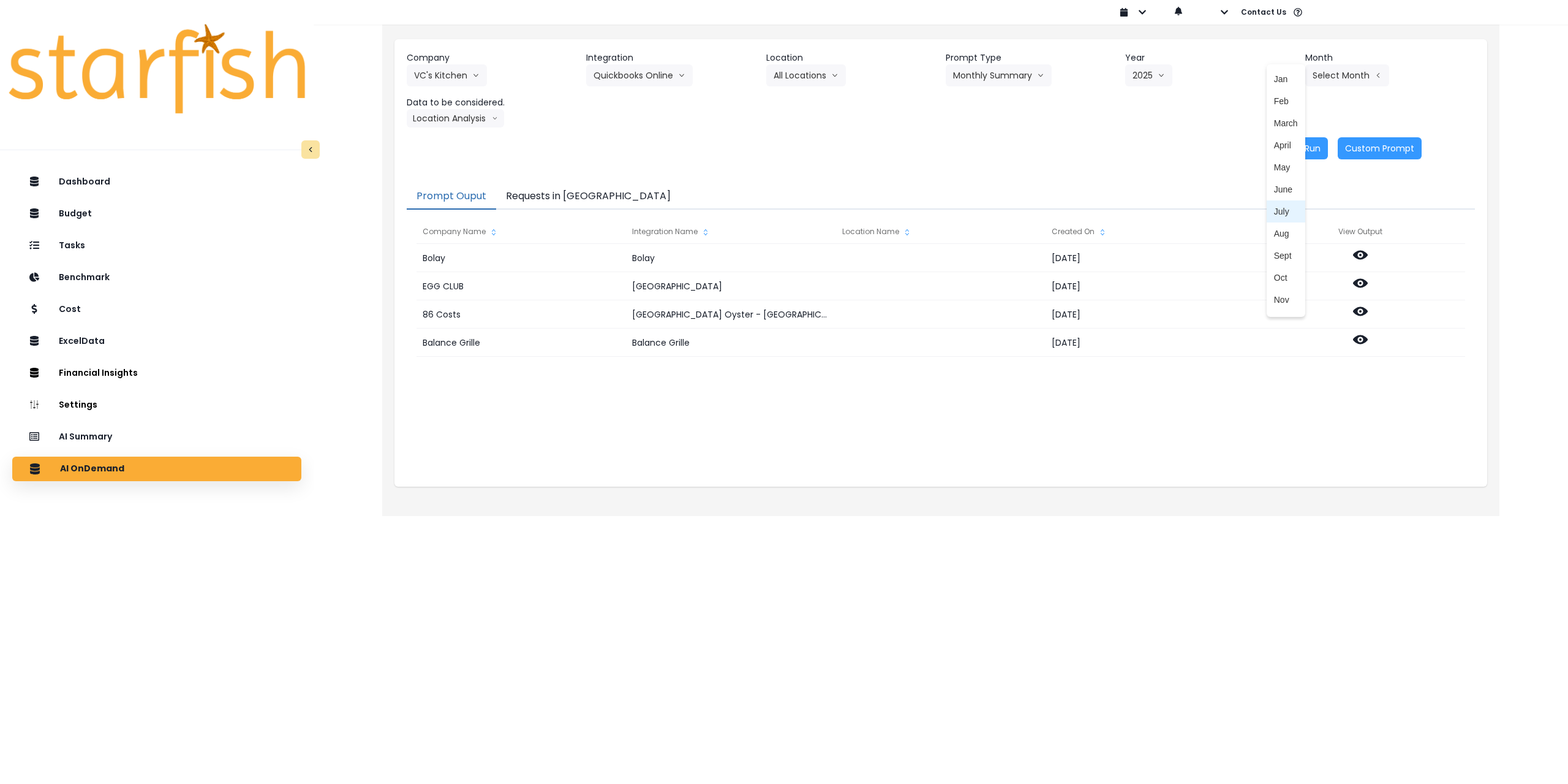
click at [1280, 216] on span "July" at bounding box center [1286, 211] width 24 height 12
click at [444, 120] on button "Location Analysis" at bounding box center [455, 118] width 97 height 19
click at [436, 141] on span "Comparison overtime" at bounding box center [455, 142] width 82 height 12
click at [1308, 145] on button "Re-Run" at bounding box center [1304, 148] width 46 height 22
click at [469, 115] on button "Comparison overtime" at bounding box center [466, 118] width 119 height 19
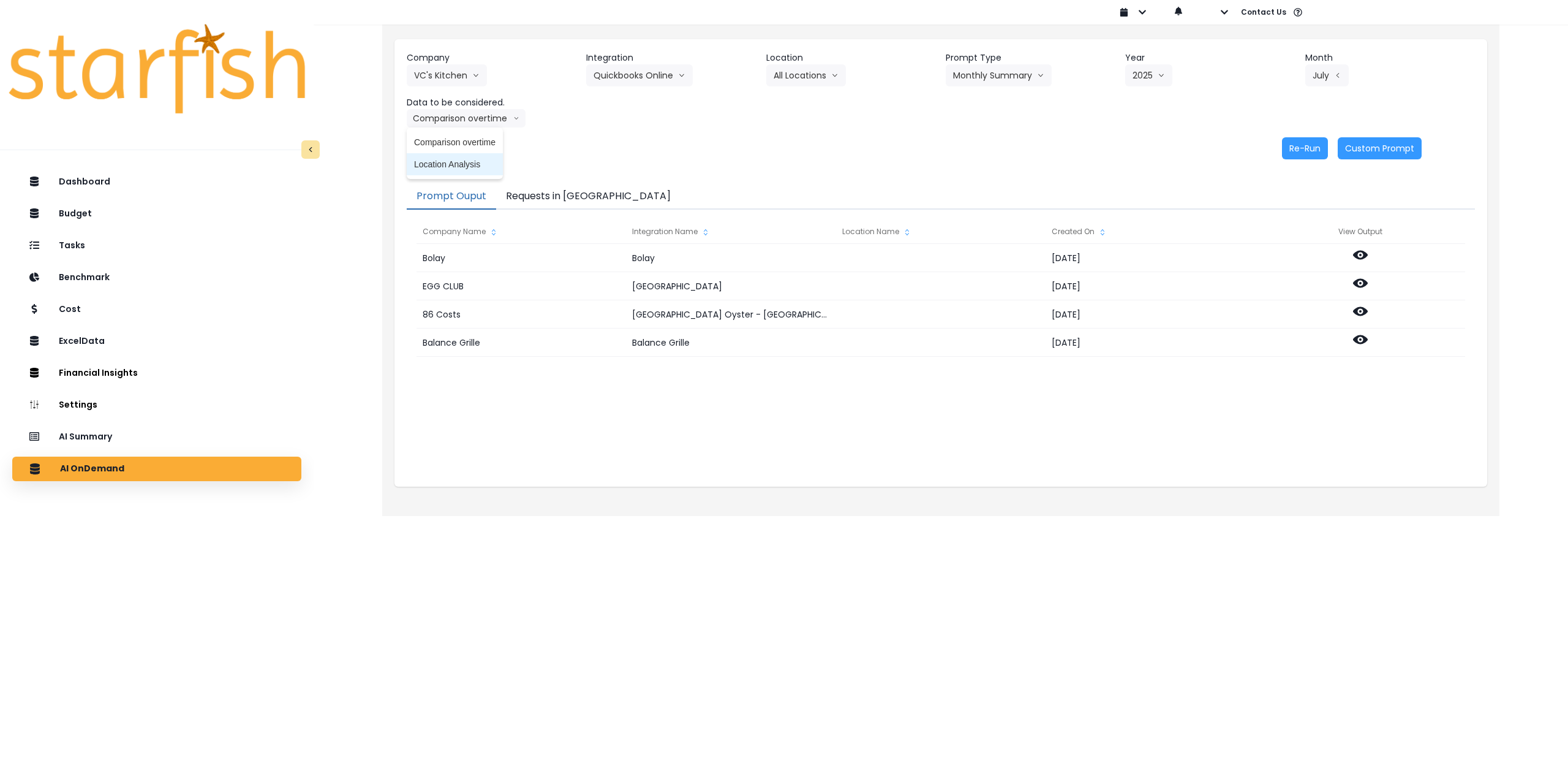
click at [446, 160] on span "Location Analysis" at bounding box center [455, 164] width 82 height 12
click at [1303, 154] on button "Re-Run" at bounding box center [1304, 148] width 46 height 22
click at [562, 196] on button "Requests in [GEOGRAPHIC_DATA]" at bounding box center [588, 197] width 185 height 26
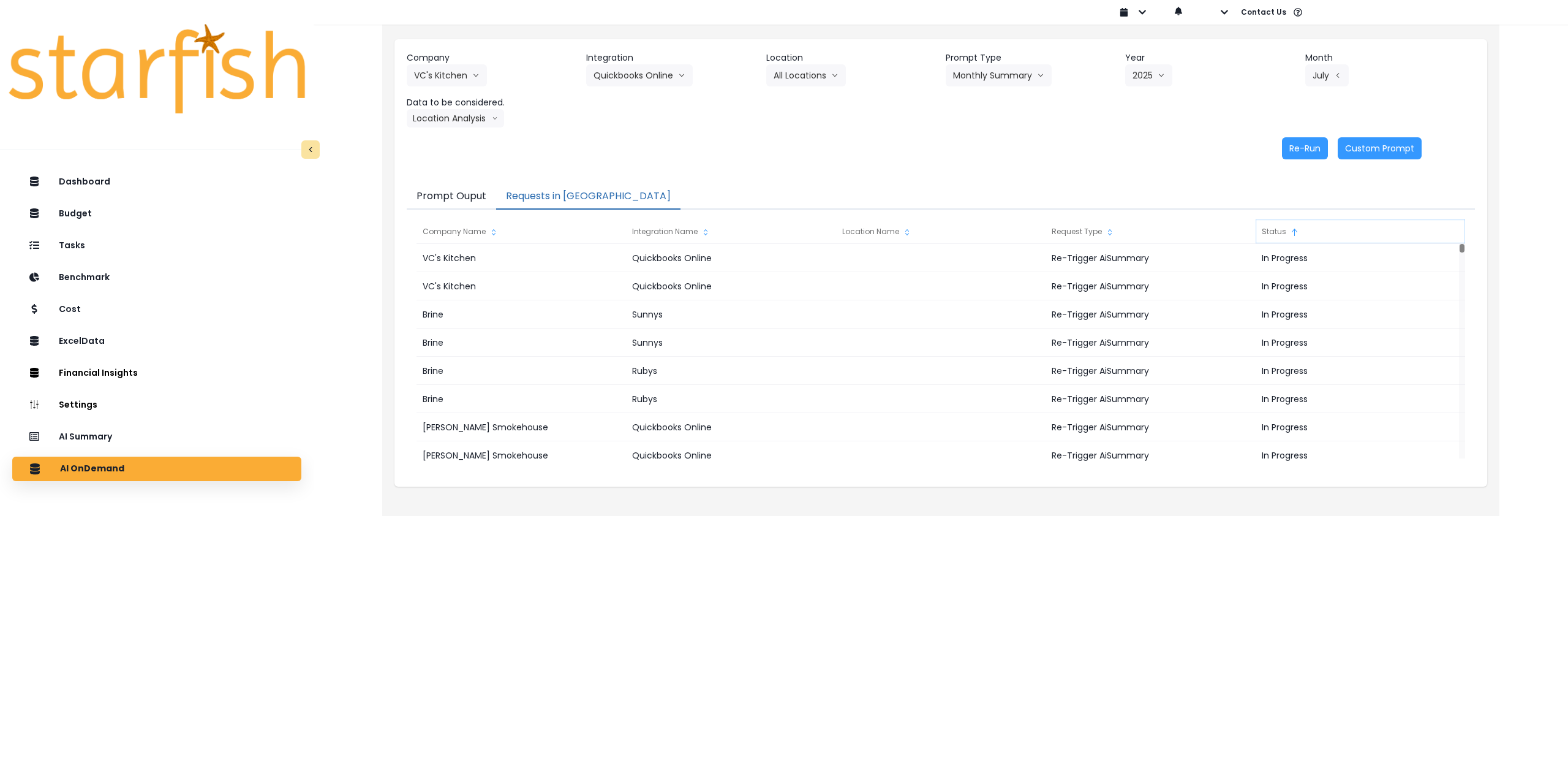
click at [1282, 231] on div "Status" at bounding box center [1360, 232] width 209 height 25
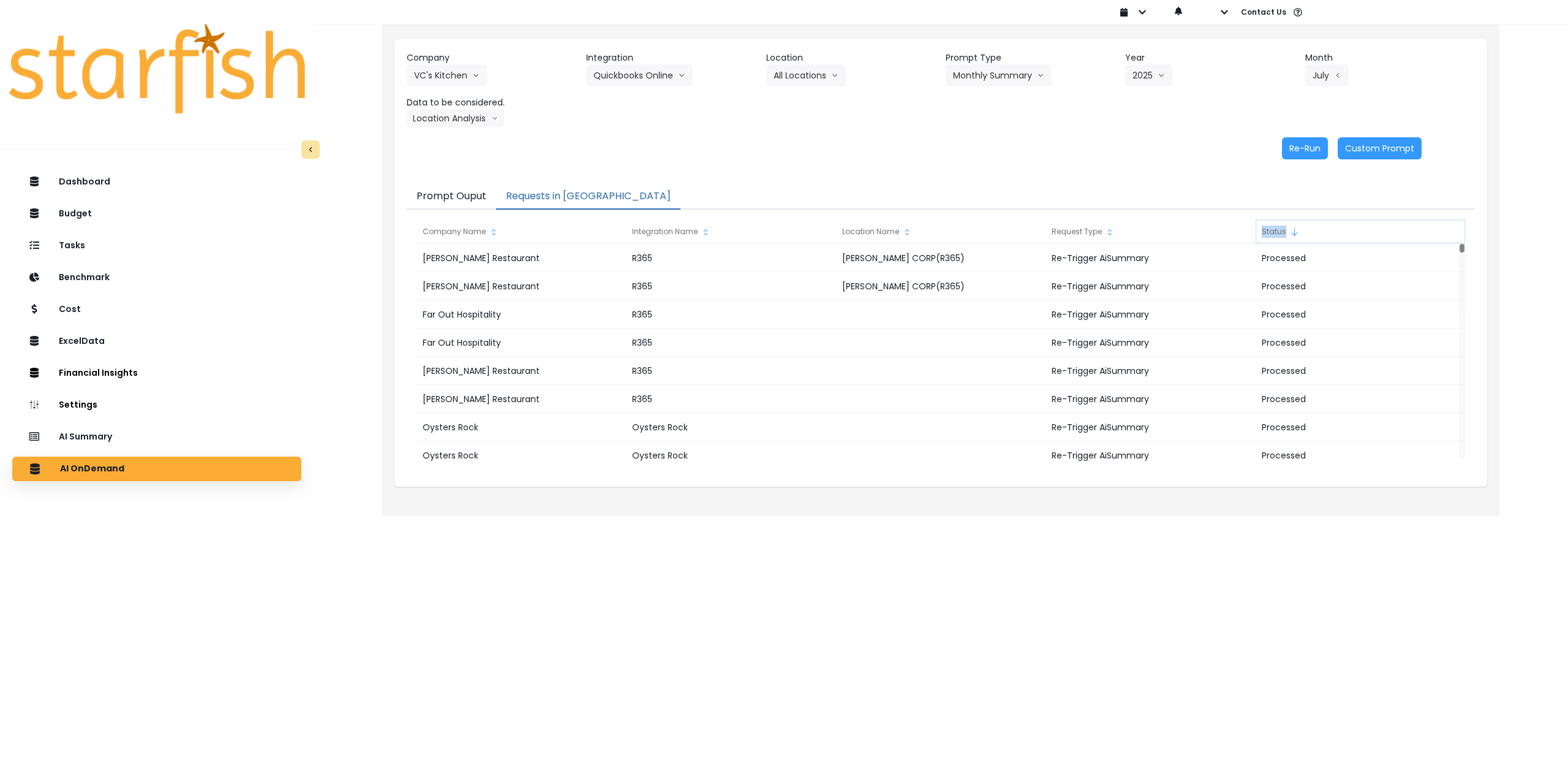
click at [1282, 231] on div "Status" at bounding box center [1360, 232] width 209 height 25
